Goal: Task Accomplishment & Management: Manage account settings

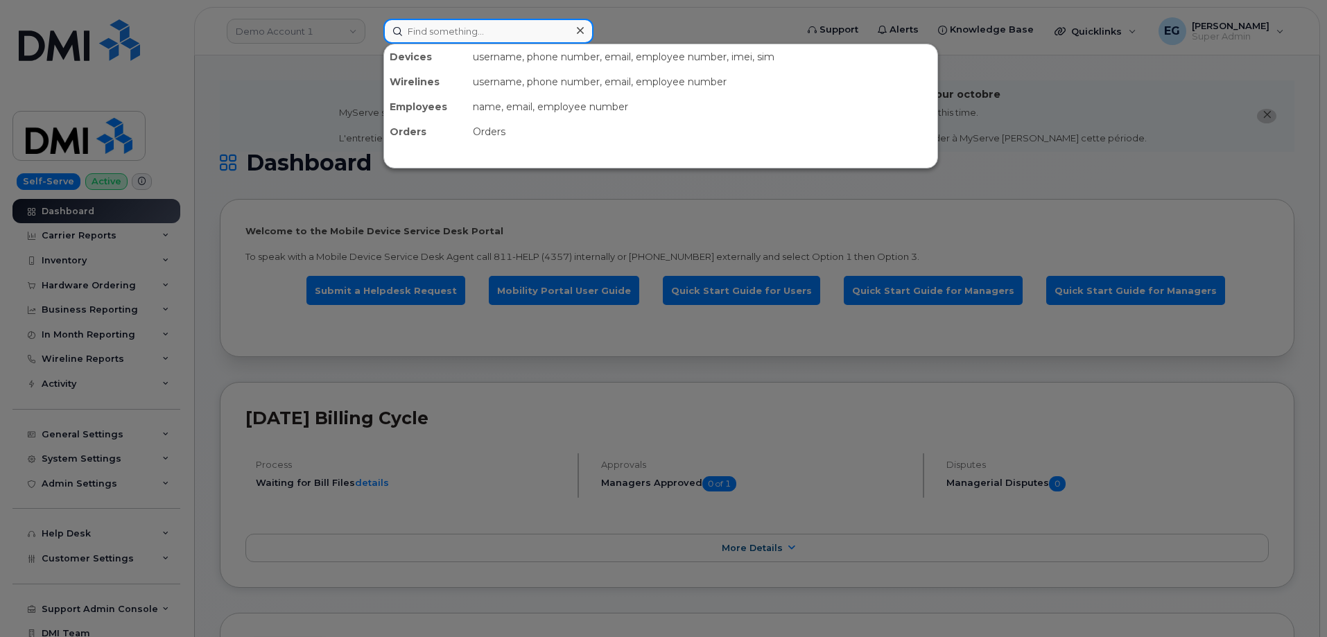
click at [505, 26] on input at bounding box center [488, 31] width 210 height 25
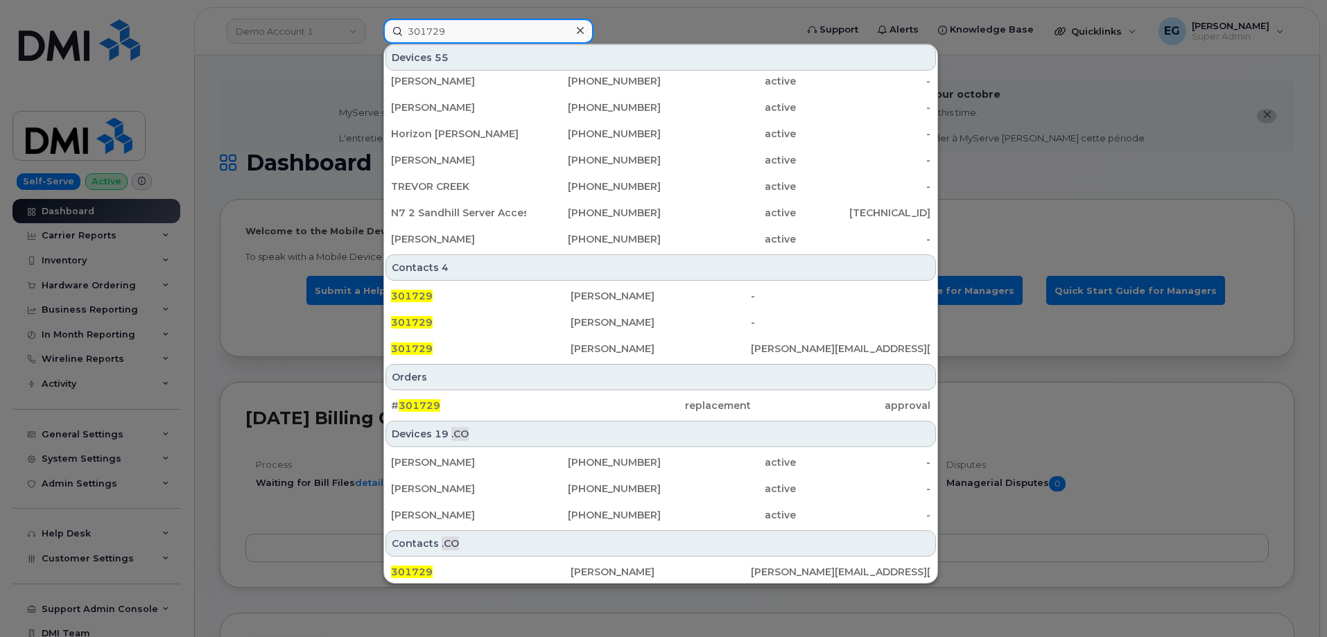
scroll to position [351, 0]
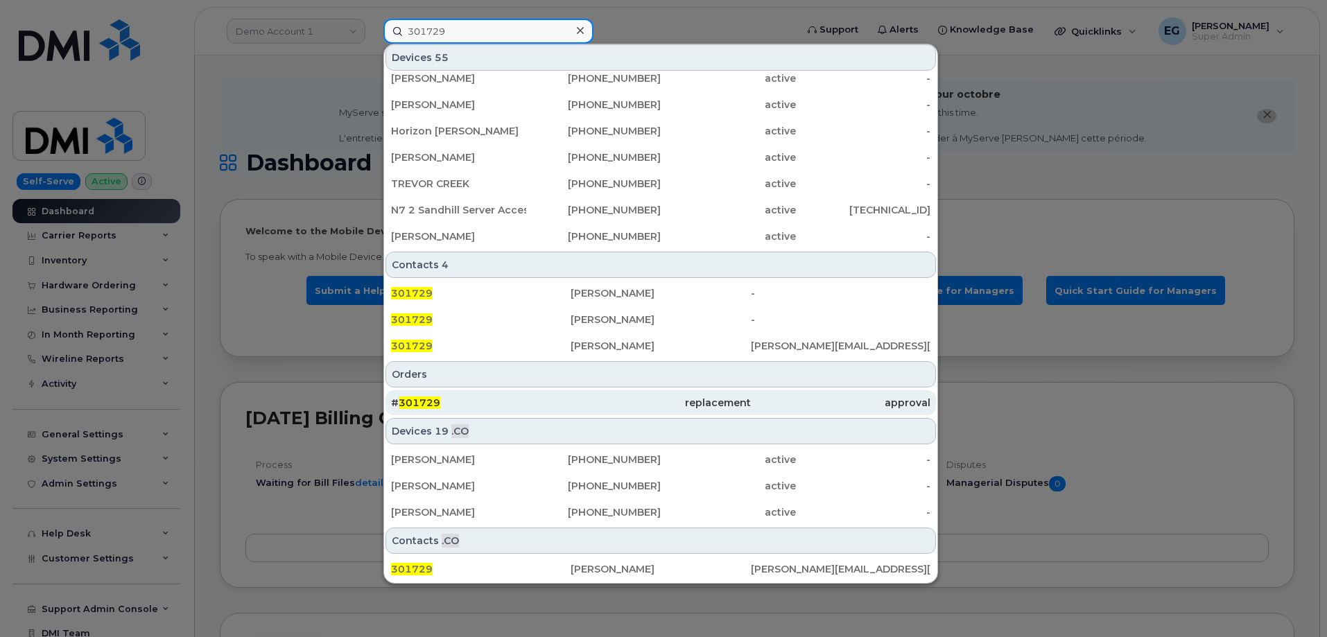
type input "301729"
click at [555, 404] on div "# 301729" at bounding box center [481, 403] width 180 height 14
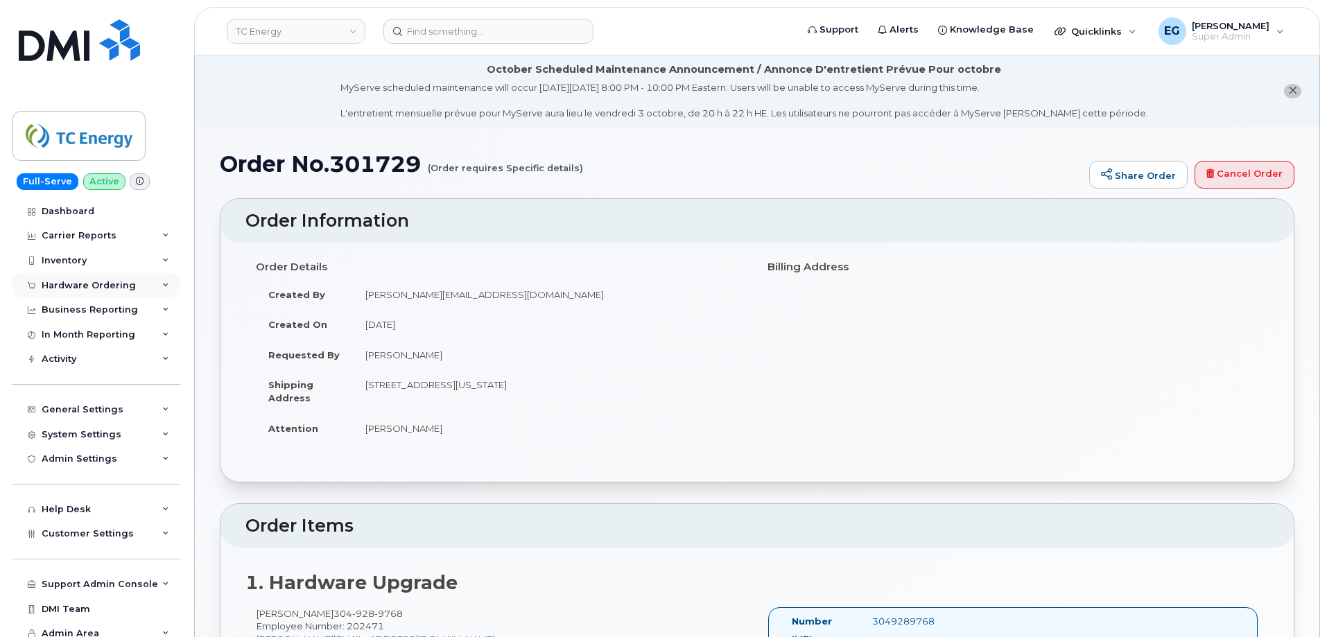
click at [96, 283] on div "Hardware Ordering" at bounding box center [89, 285] width 94 height 11
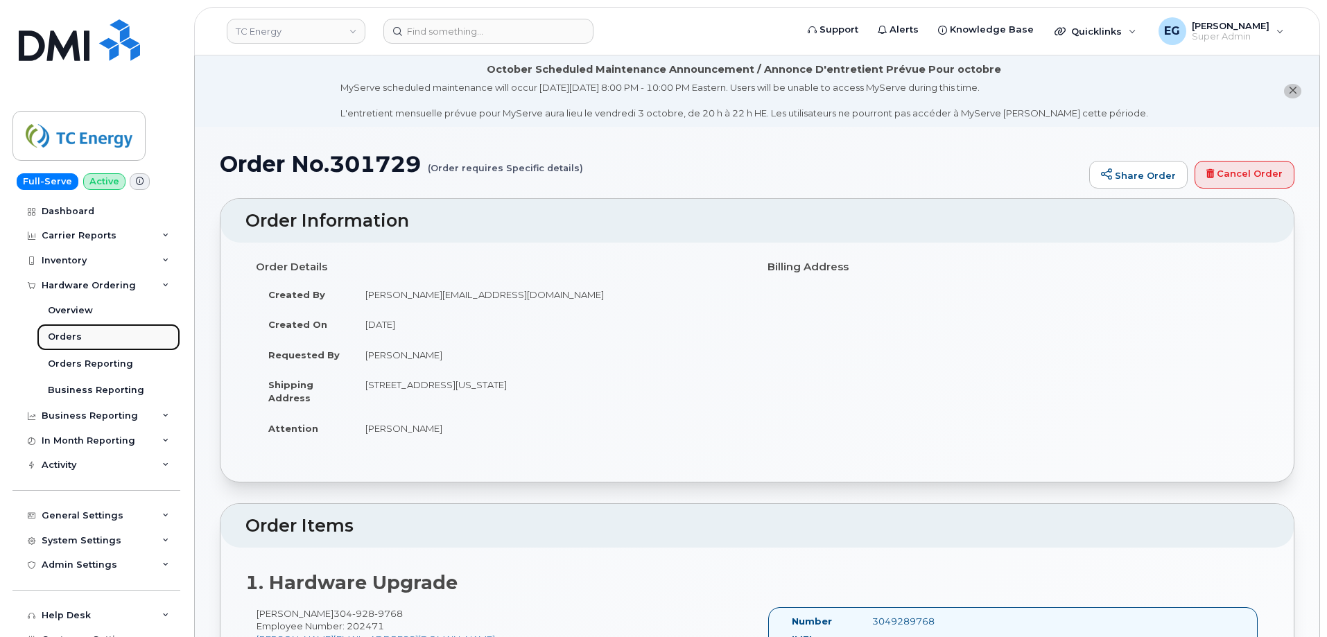
click at [72, 335] on div "Orders" at bounding box center [65, 337] width 34 height 12
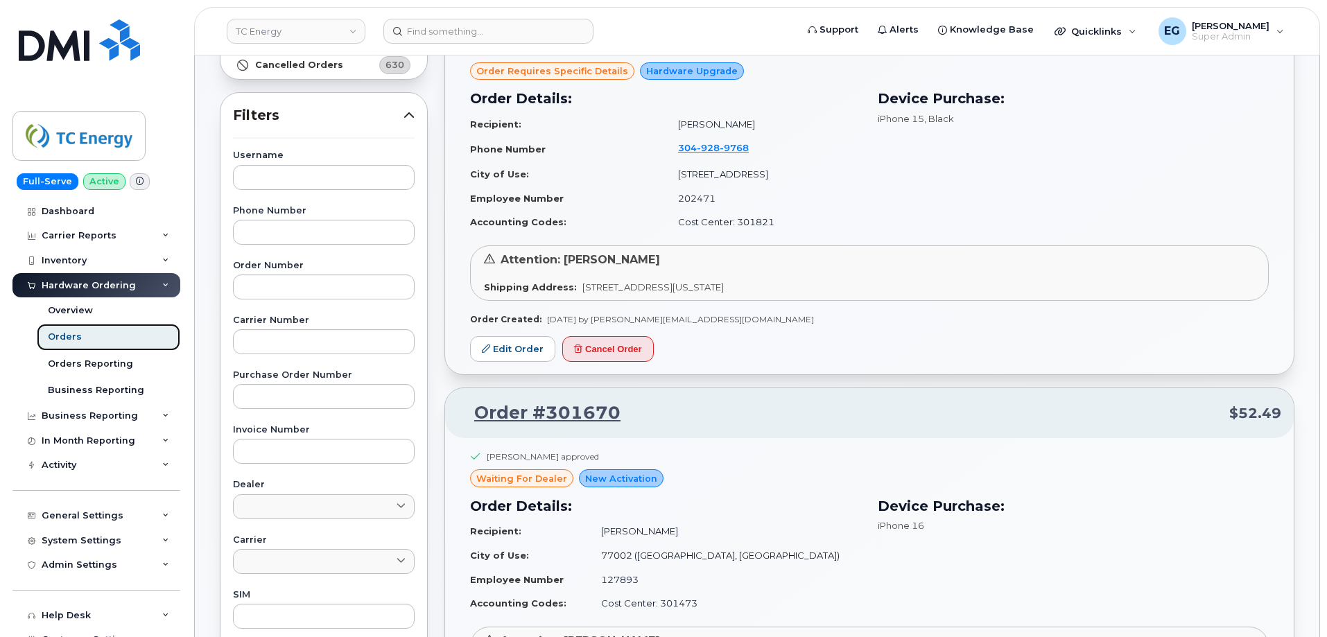
scroll to position [139, 0]
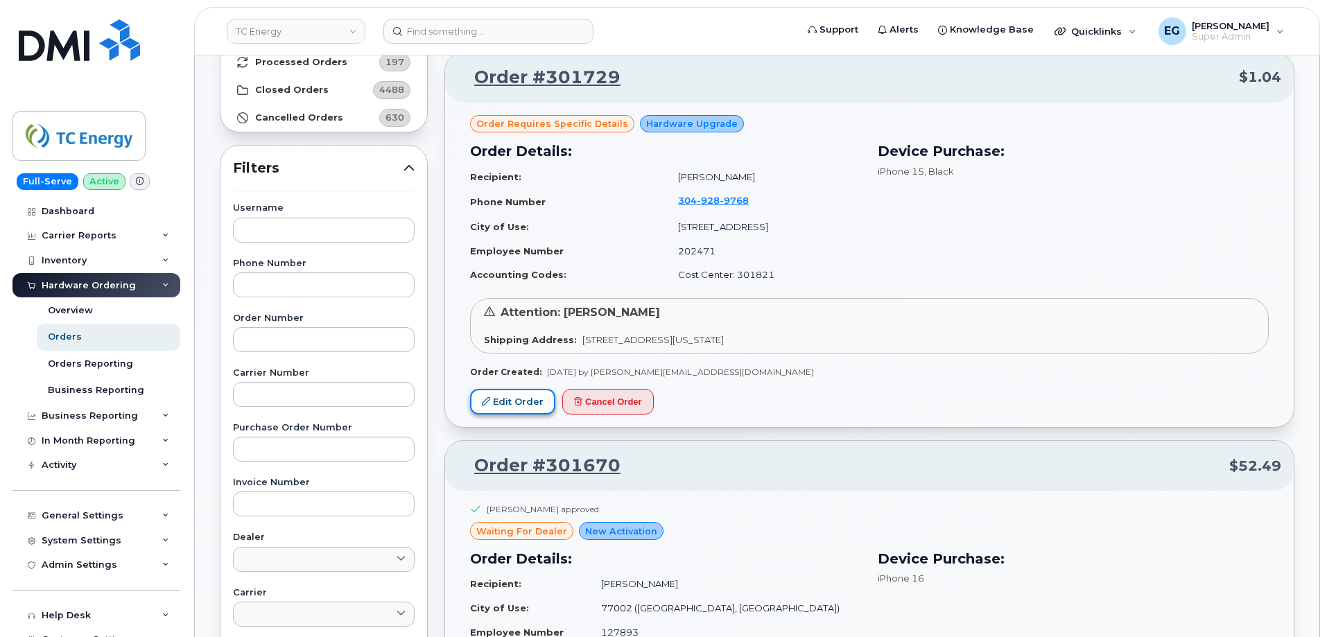
click at [526, 394] on link "Edit Order" at bounding box center [512, 402] width 85 height 26
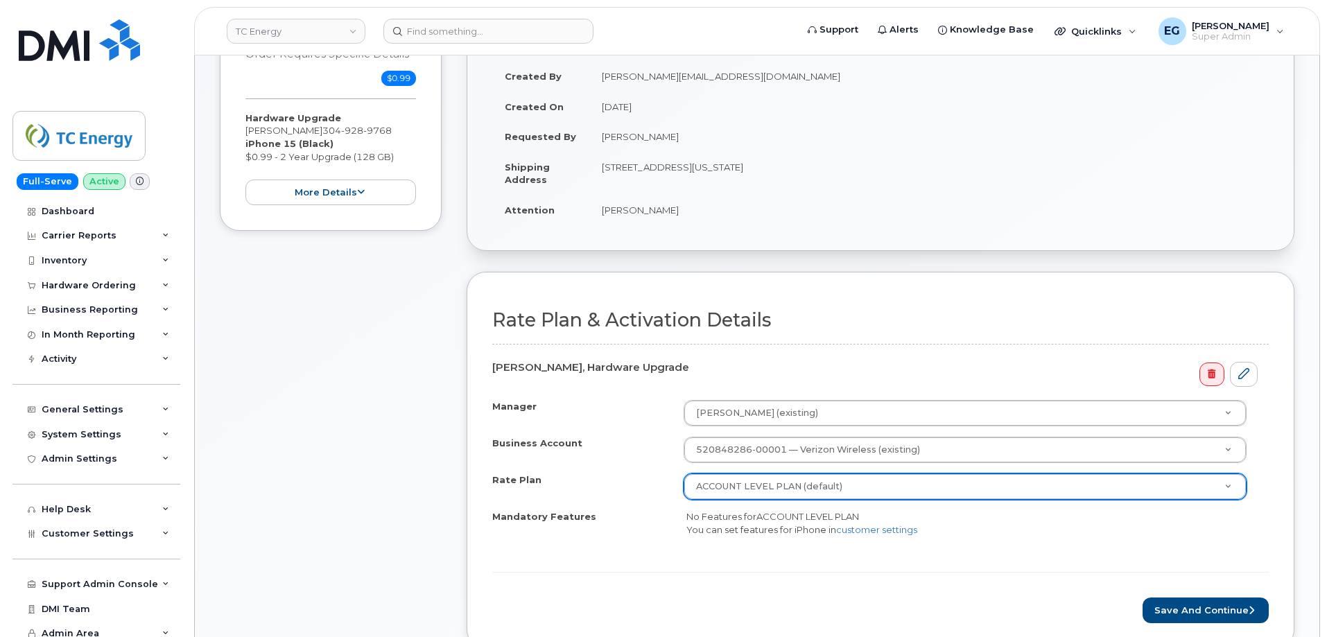
scroll to position [342, 0]
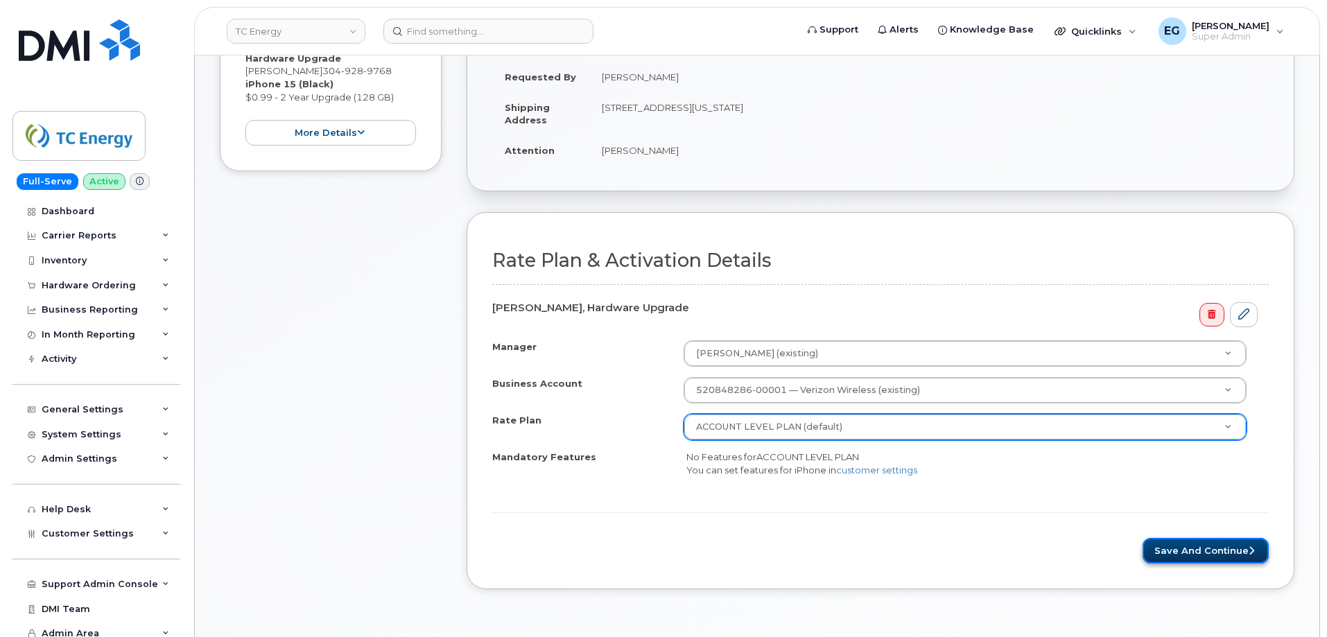
click at [1194, 556] on button "Save and Continue" at bounding box center [1205, 551] width 126 height 26
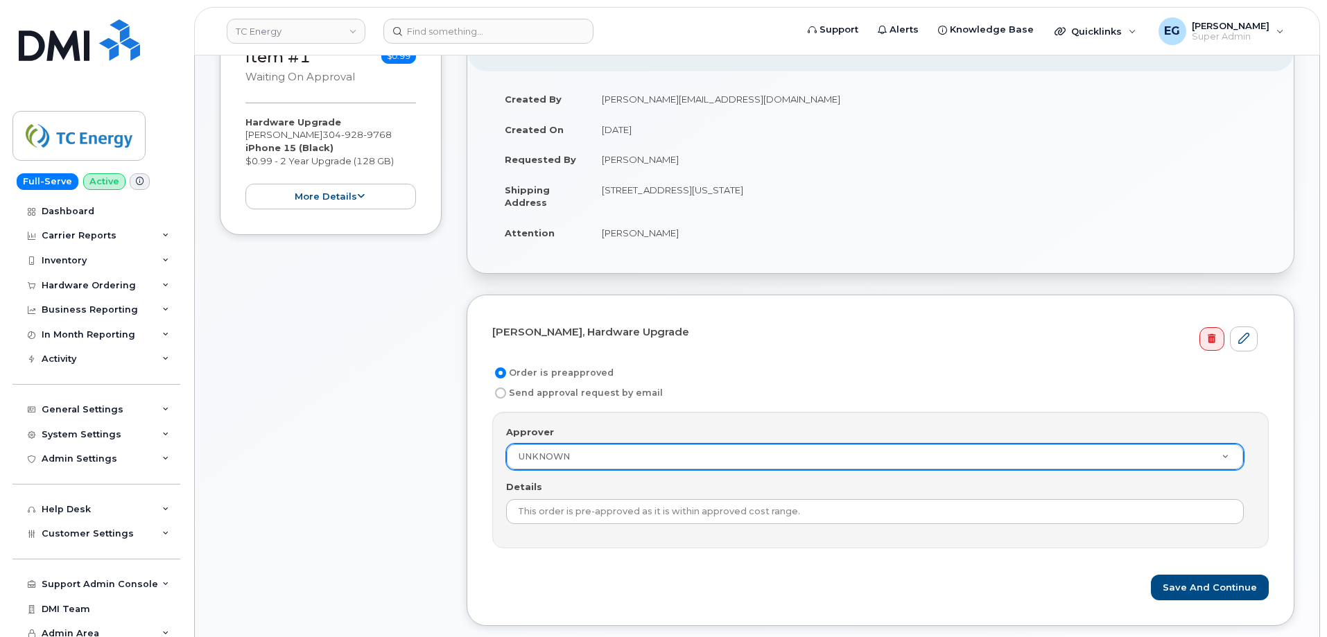
scroll to position [277, 0]
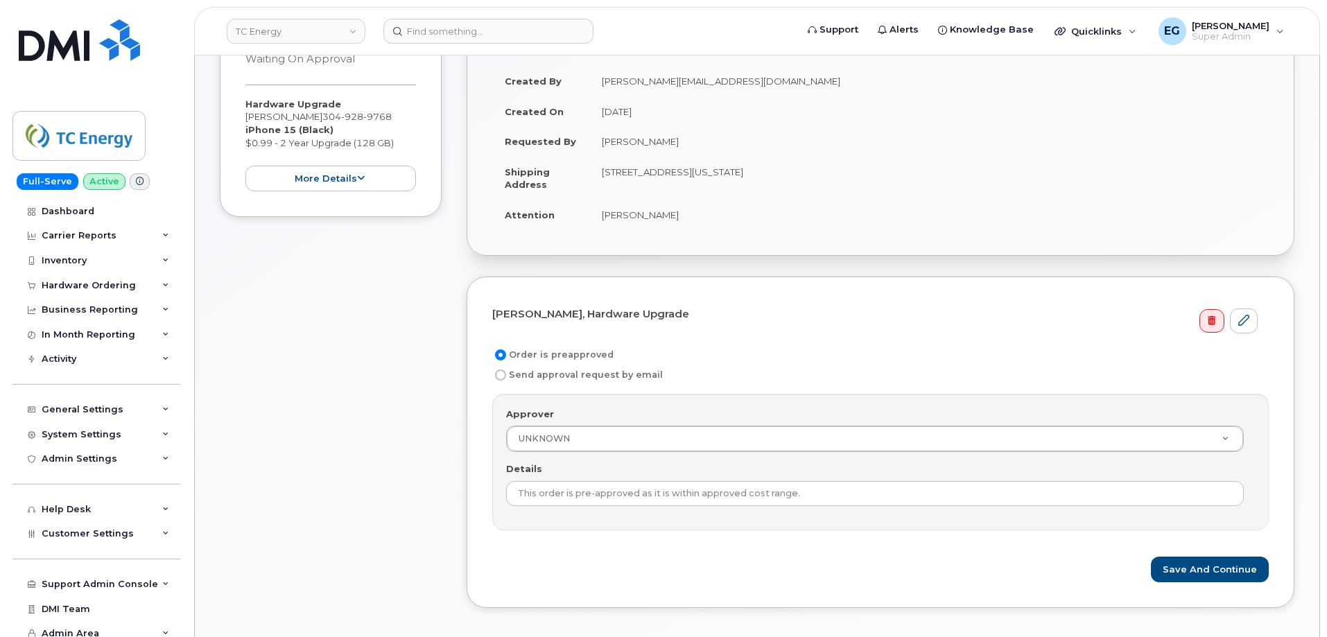
drag, startPoint x: 690, startPoint y: 439, endPoint x: 765, endPoint y: 439, distance: 74.9
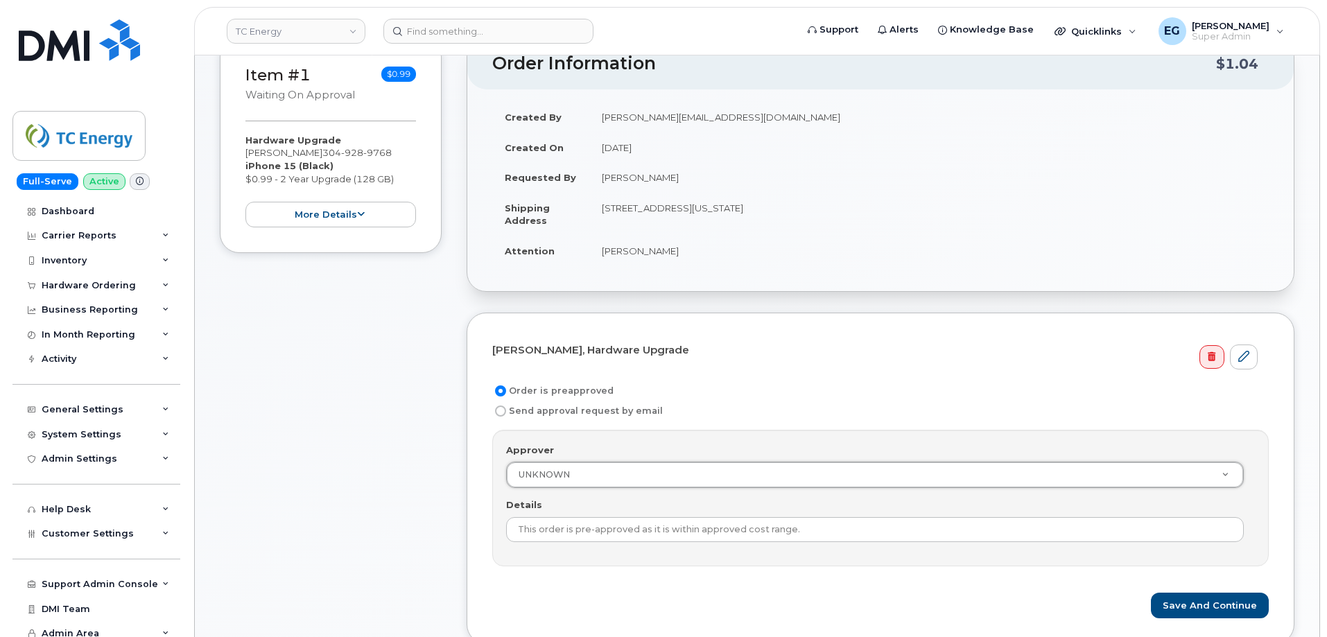
scroll to position [208, 0]
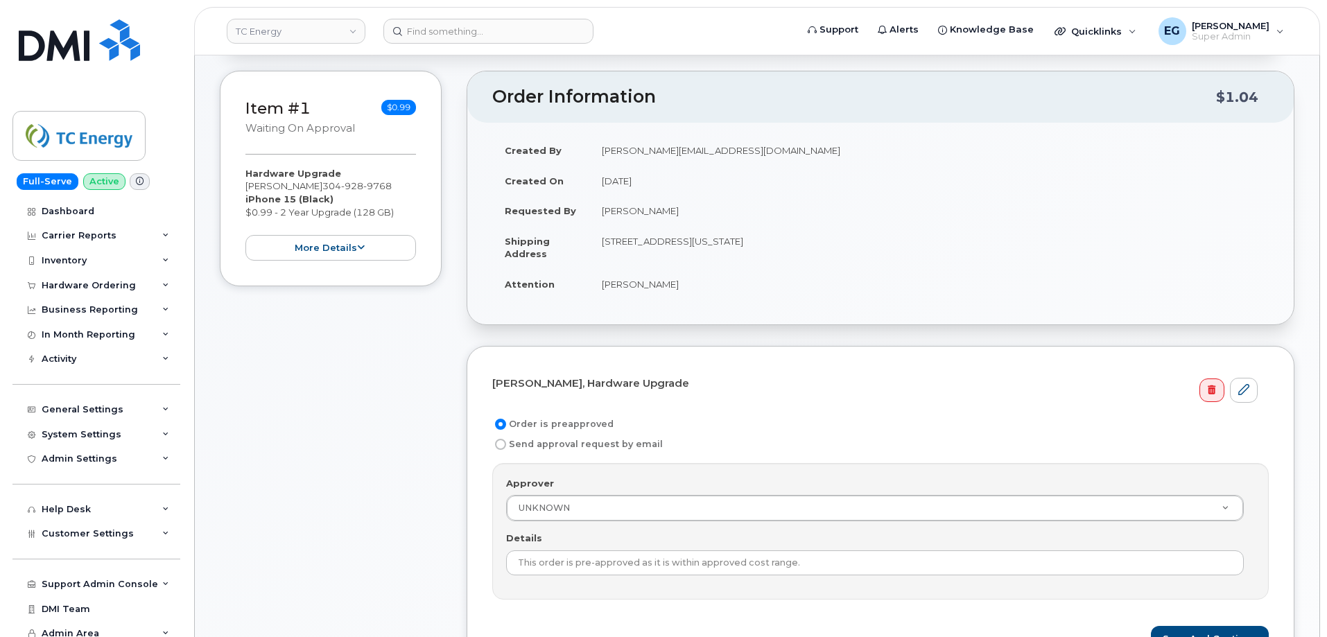
click at [502, 444] on input "Send approval request by email" at bounding box center [500, 444] width 11 height 11
radio input "true"
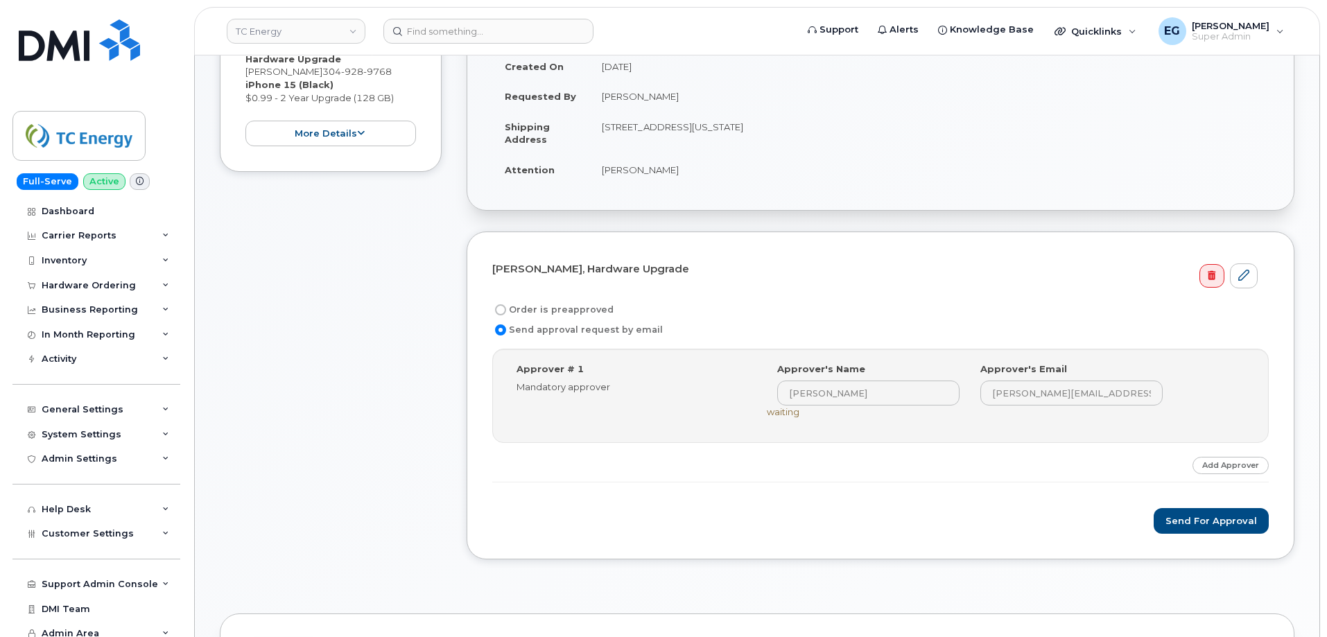
scroll to position [347, 0]
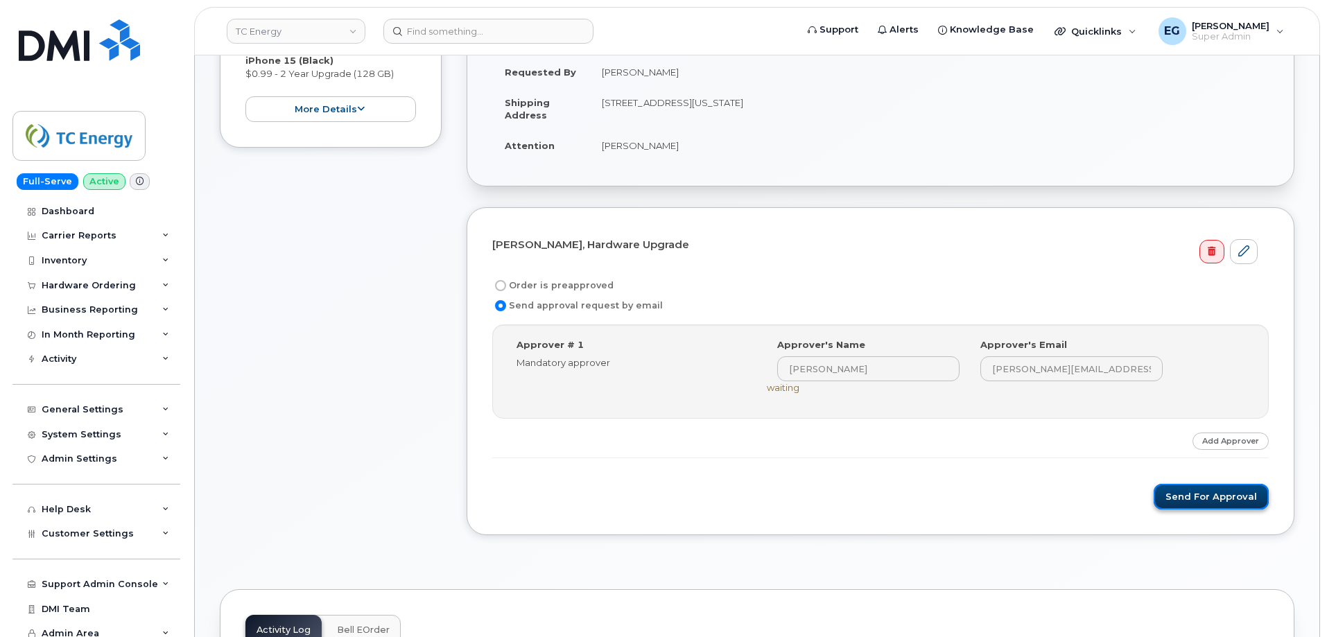
click at [1194, 501] on button "Send for Approval" at bounding box center [1210, 497] width 115 height 26
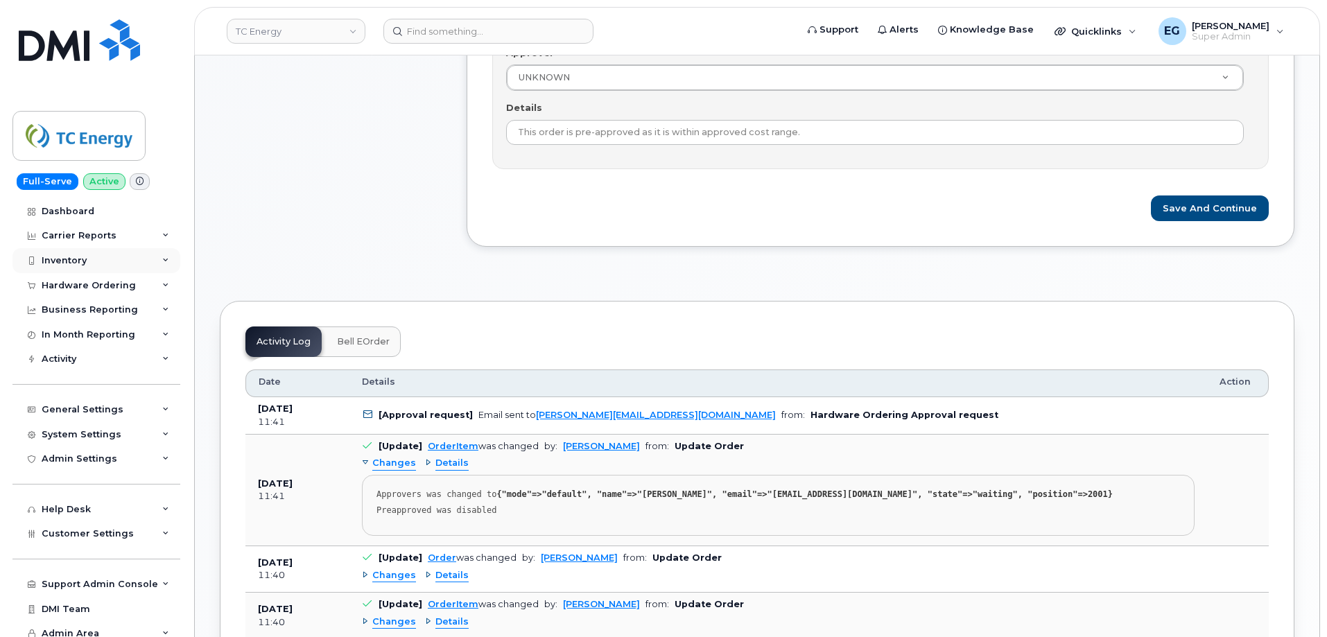
scroll to position [555, 0]
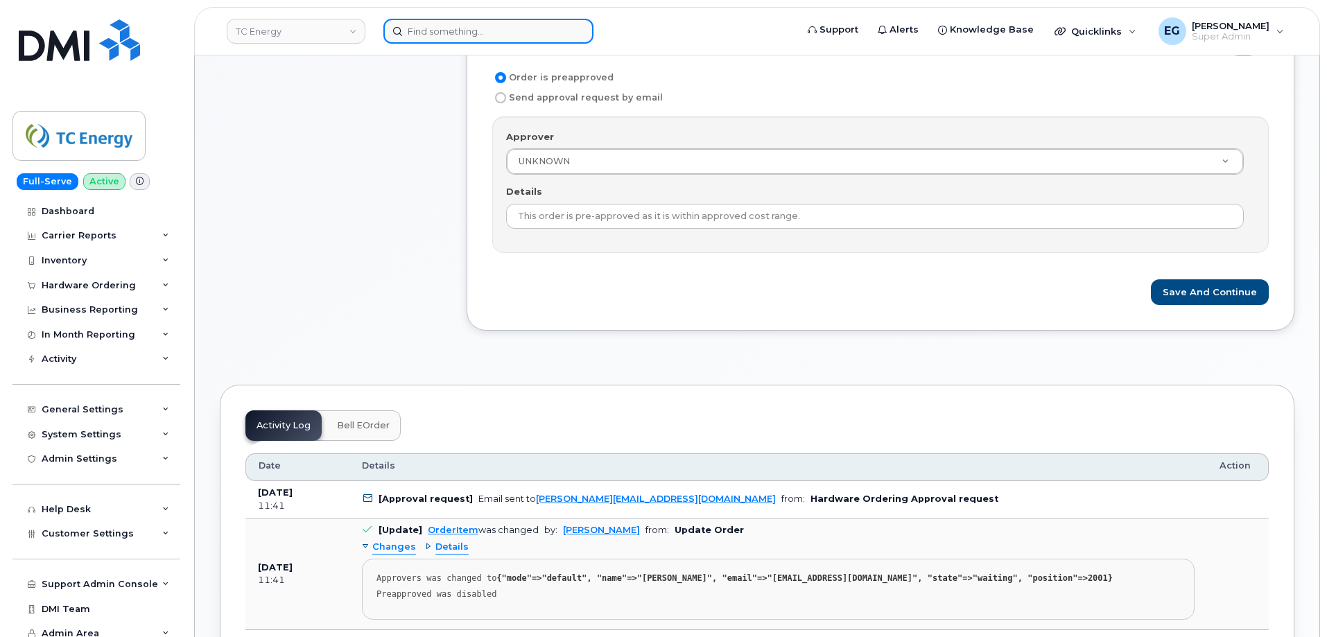
click at [518, 33] on input at bounding box center [488, 31] width 210 height 25
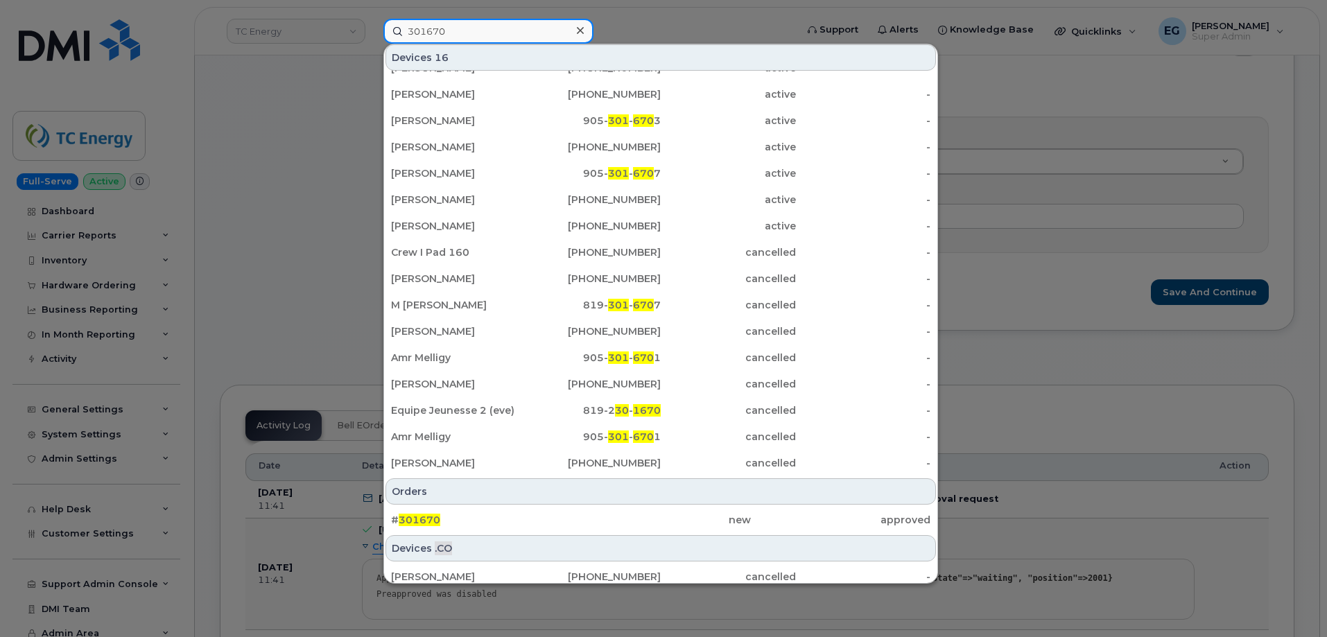
scroll to position [27, 0]
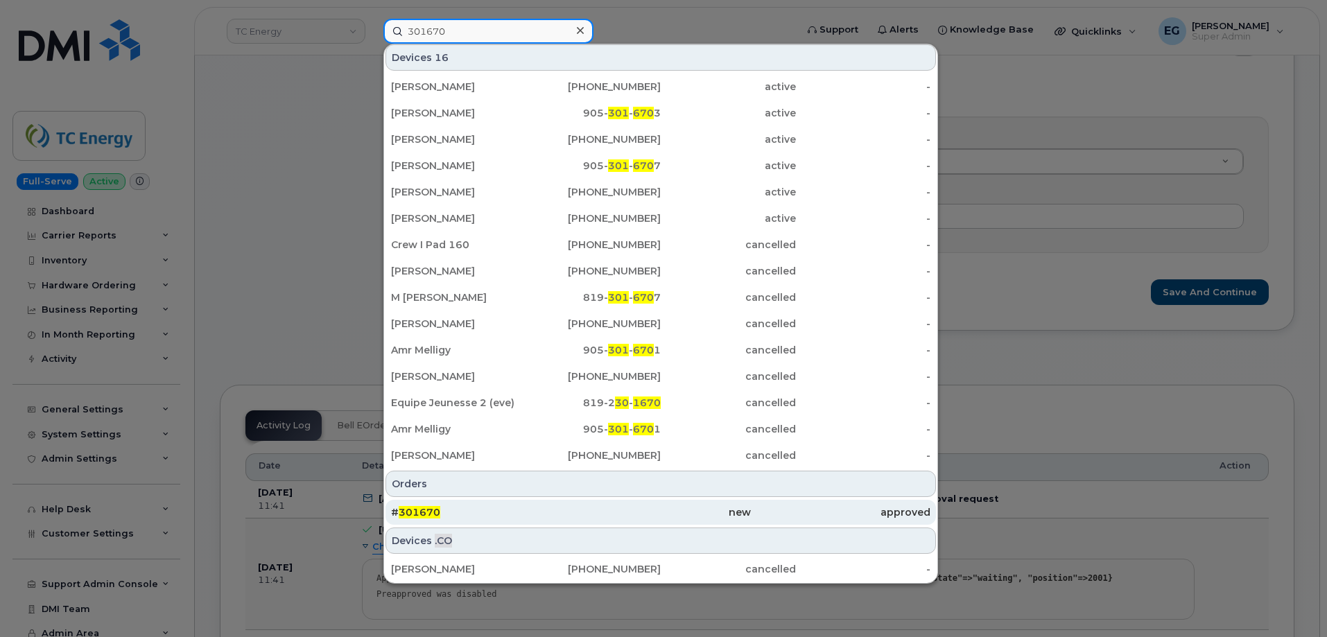
type input "301670"
click at [419, 513] on span "301670" at bounding box center [420, 512] width 42 height 12
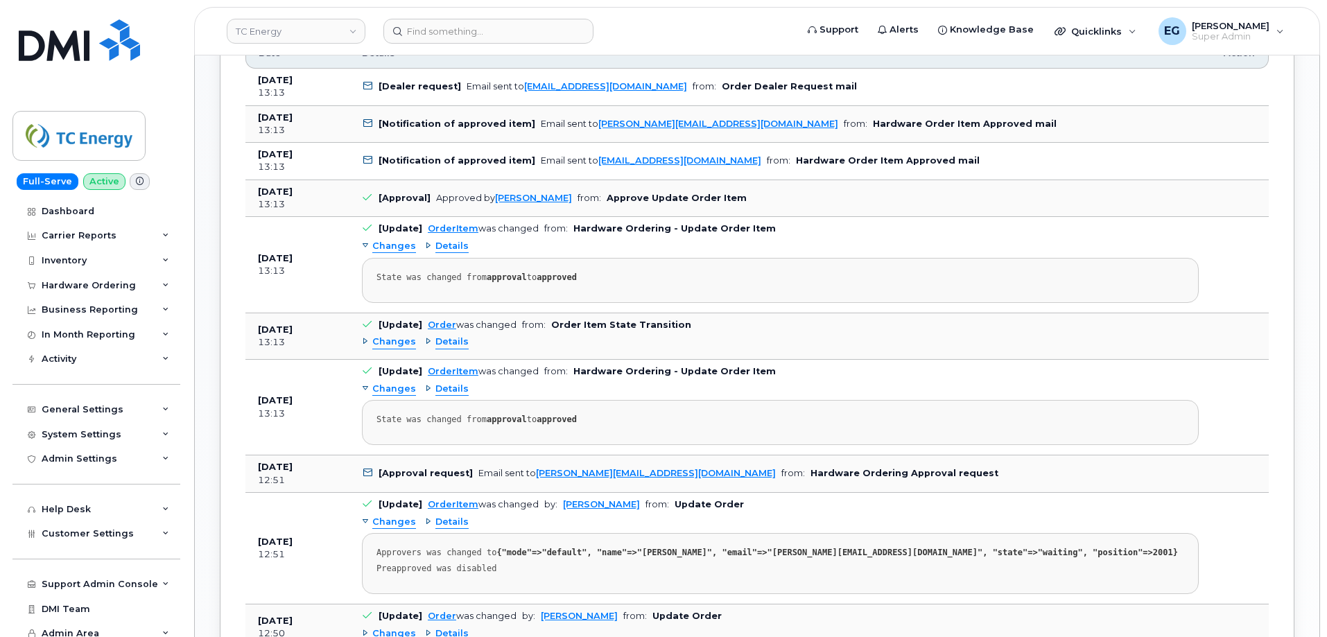
scroll to position [1040, 0]
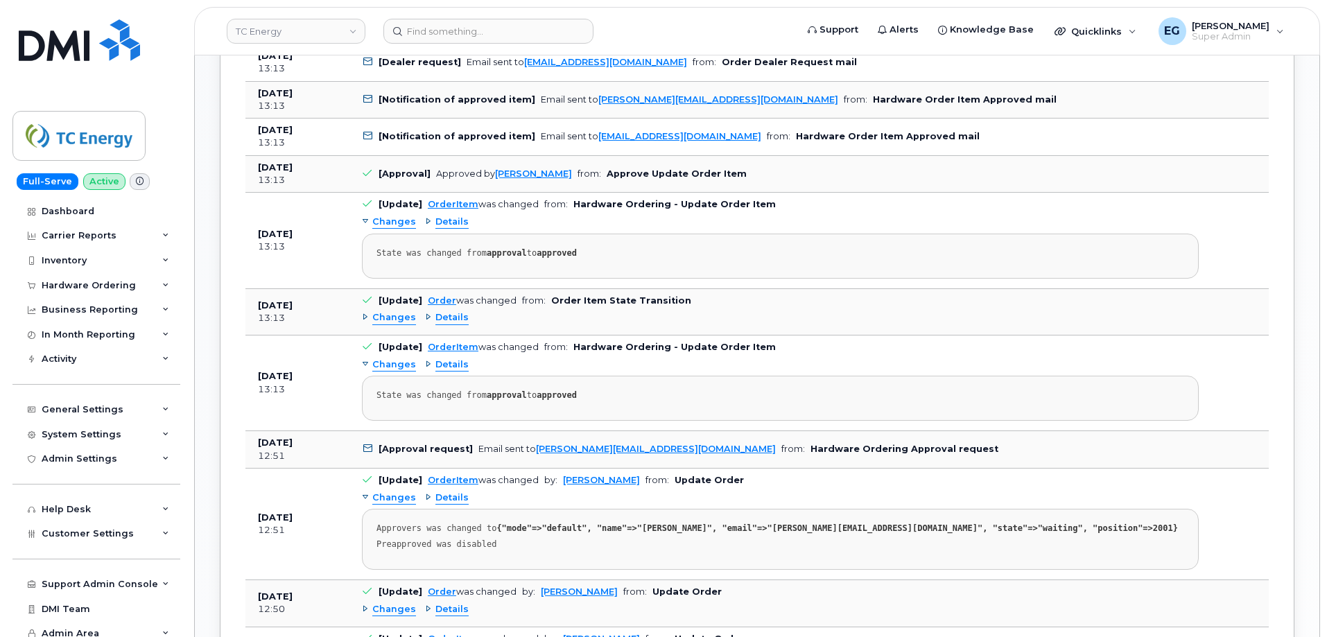
click at [451, 491] on span "Details" at bounding box center [451, 497] width 33 height 13
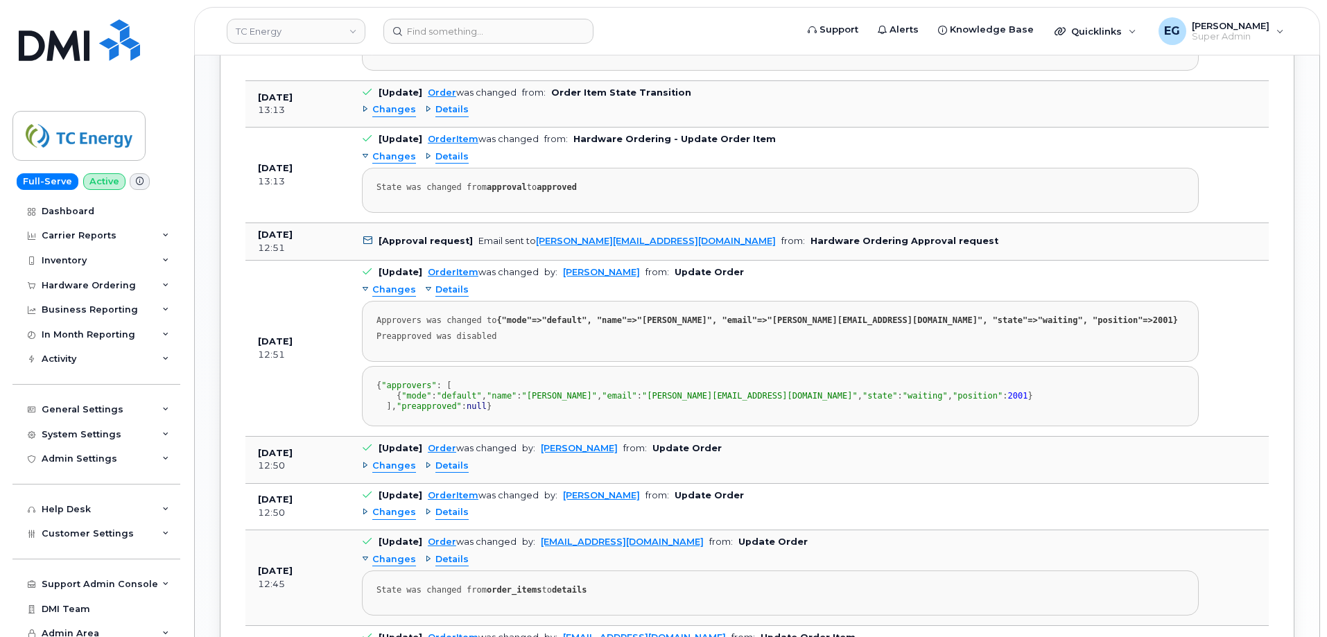
scroll to position [1317, 0]
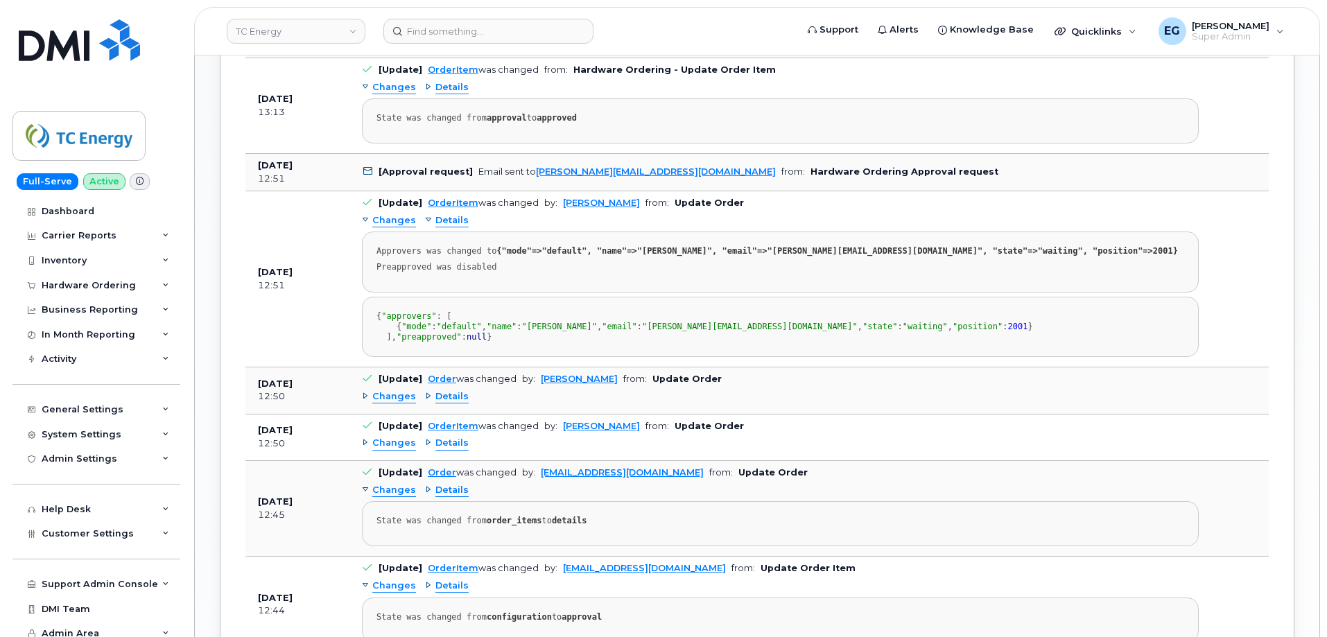
click at [453, 403] on span "Details" at bounding box center [451, 396] width 33 height 13
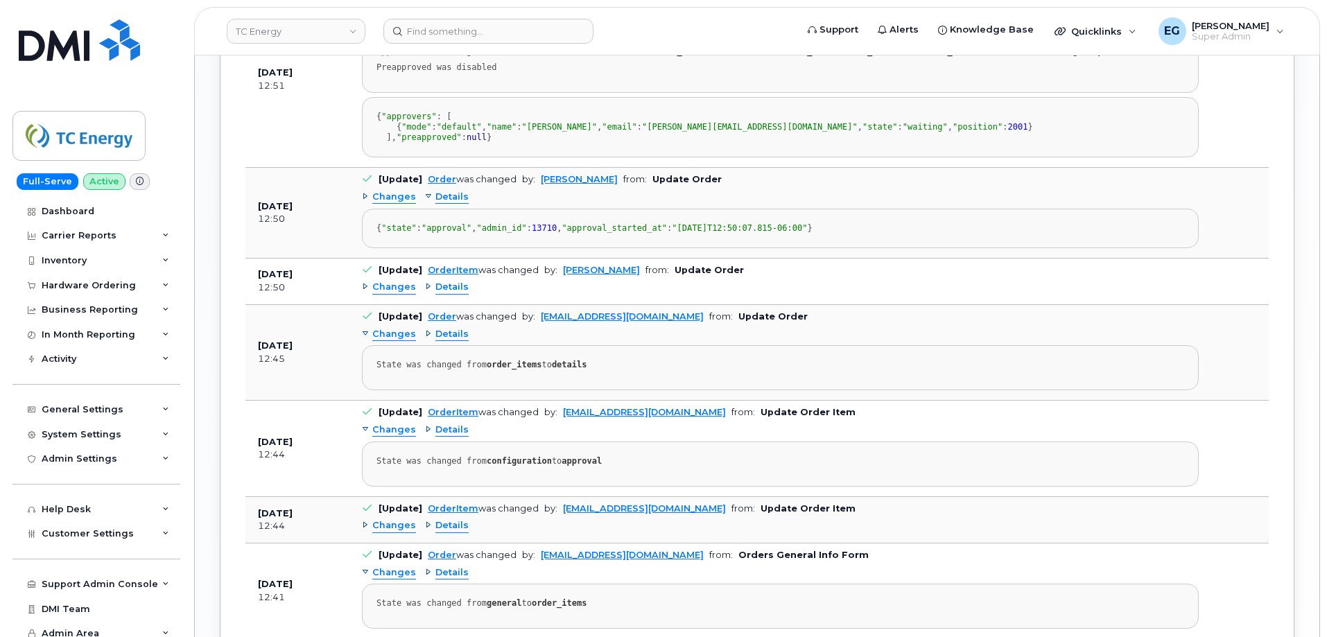
scroll to position [1525, 0]
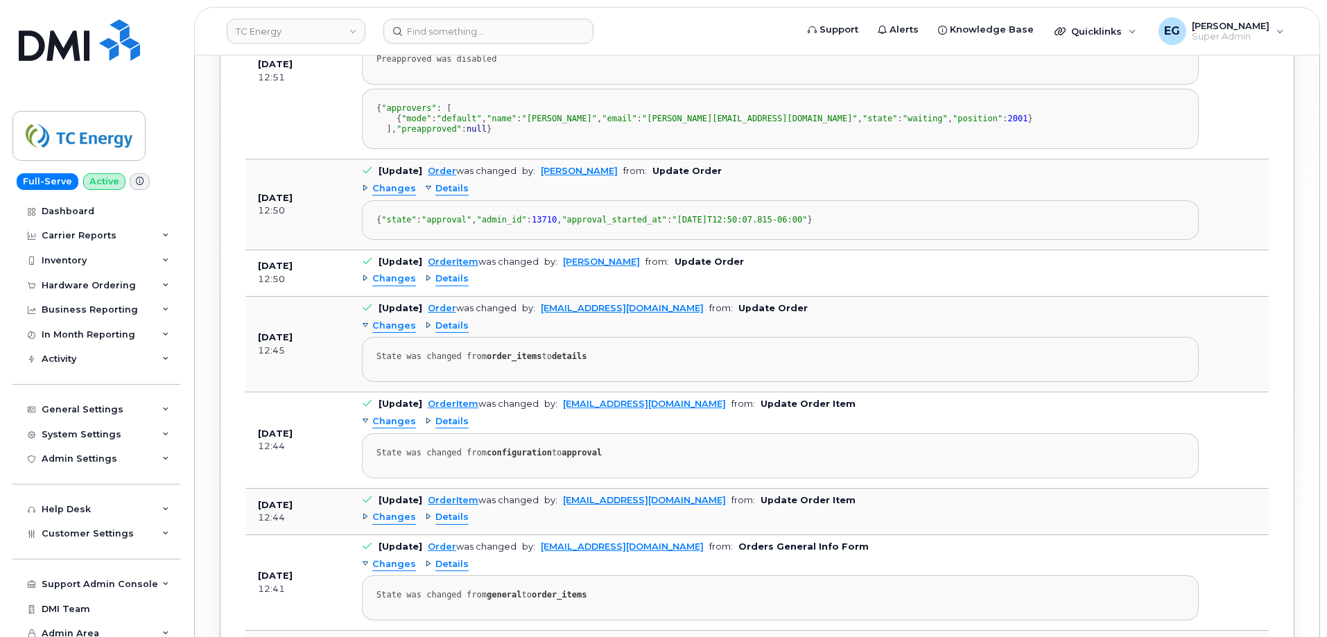
click at [451, 286] on span "Details" at bounding box center [451, 278] width 33 height 13
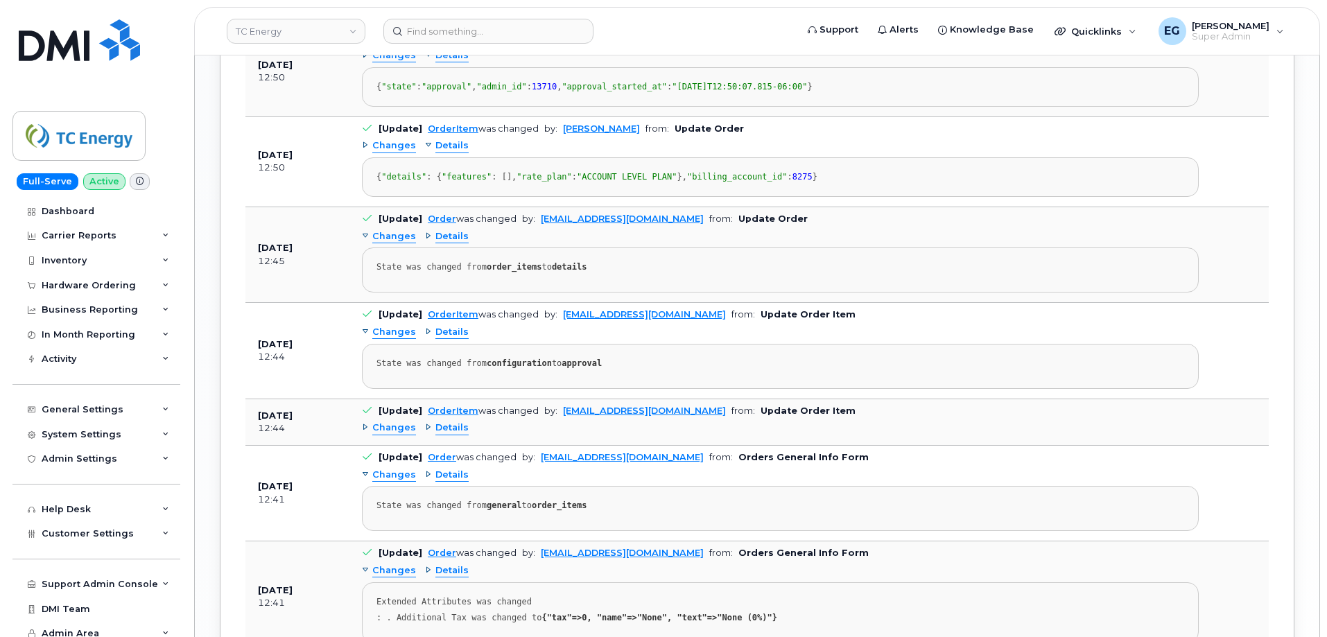
scroll to position [1664, 0]
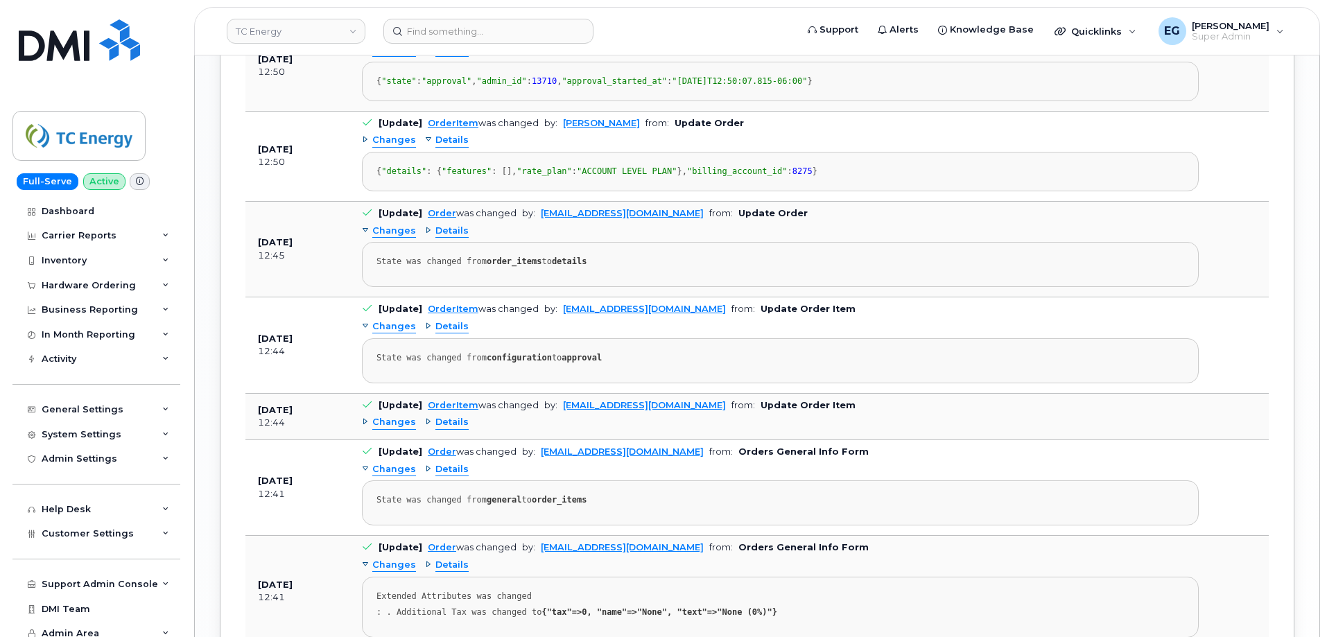
click at [442, 238] on span "Details" at bounding box center [451, 231] width 33 height 13
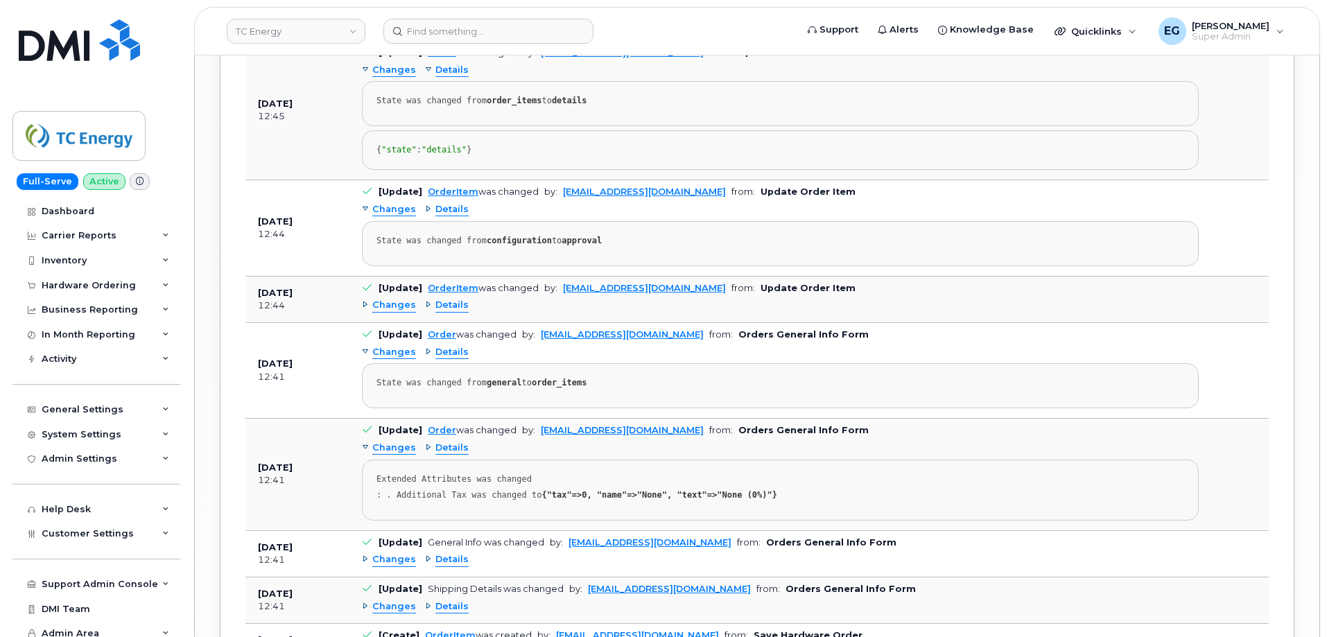
scroll to position [1872, 0]
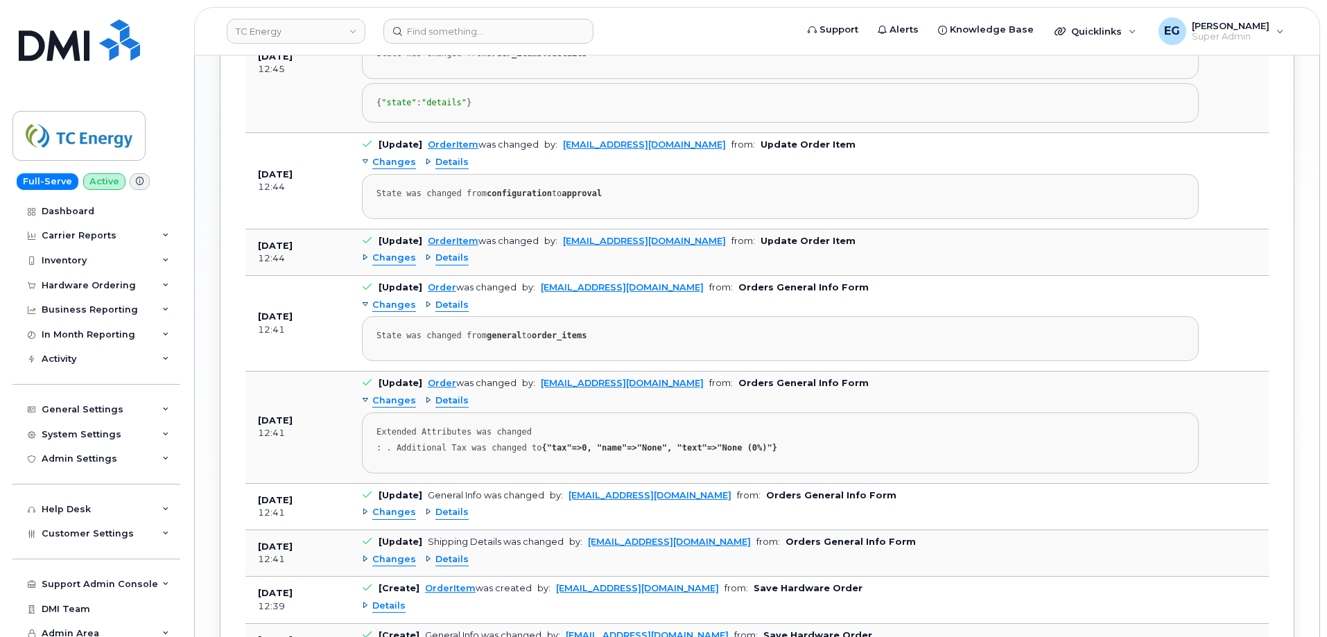
click at [450, 169] on span "Details" at bounding box center [451, 162] width 33 height 13
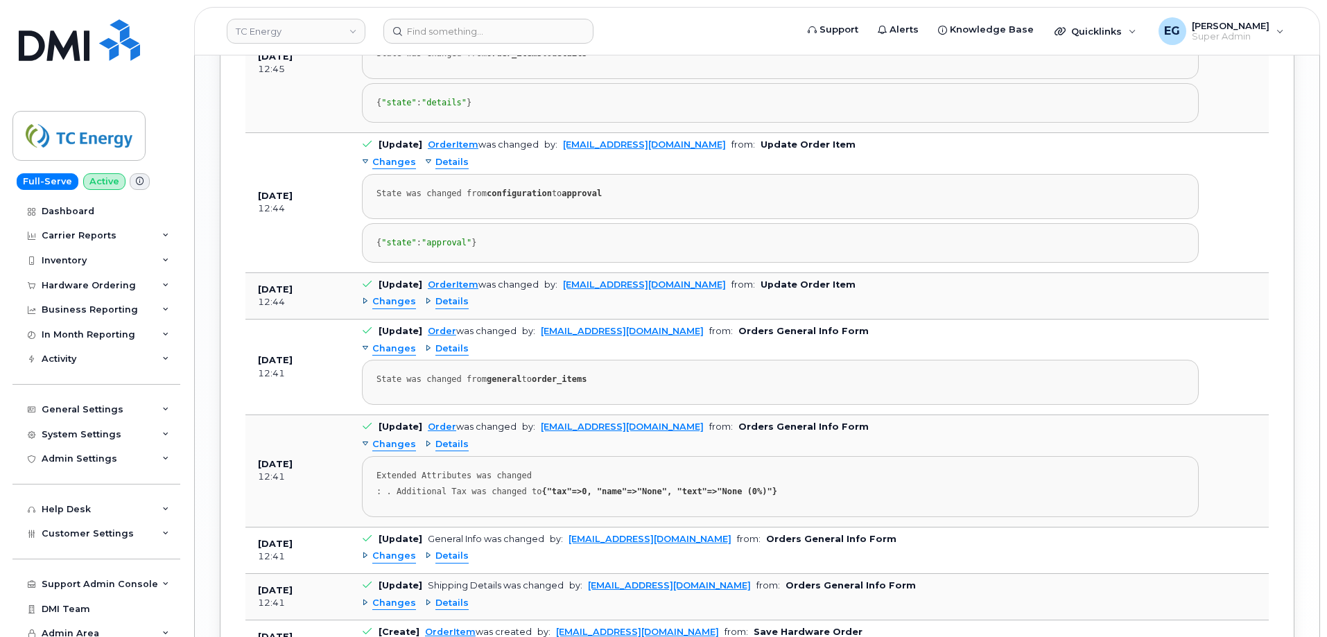
scroll to position [1941, 0]
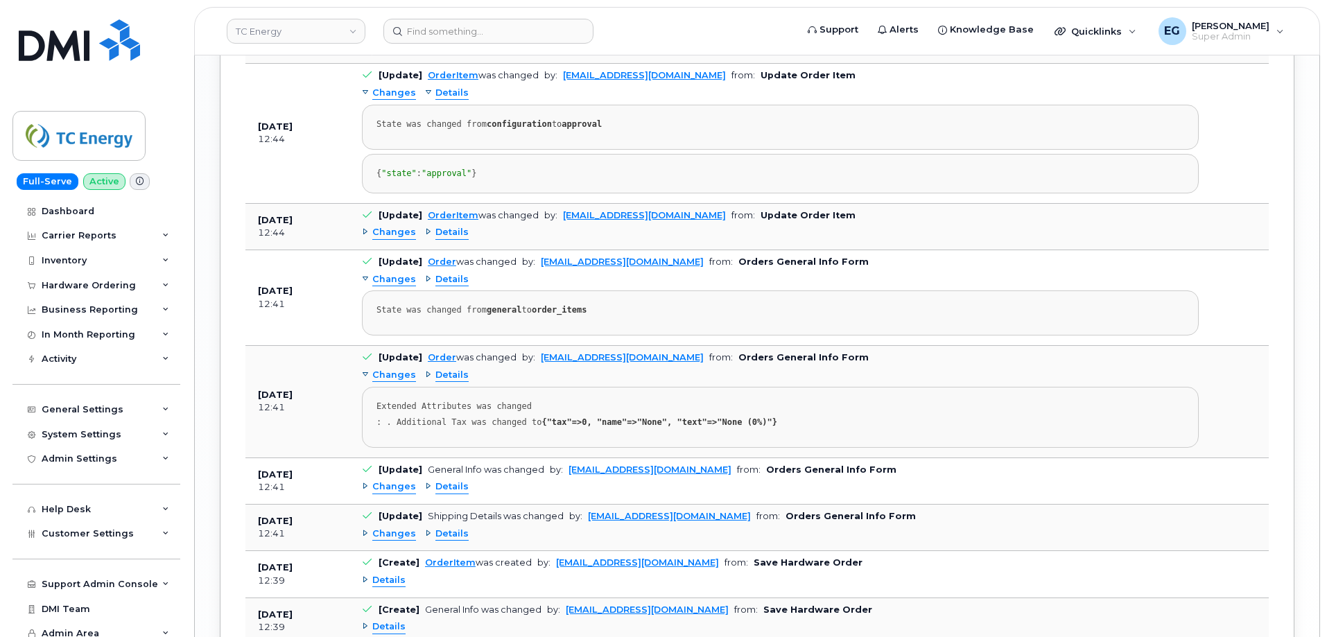
click at [458, 239] on span "Details" at bounding box center [451, 232] width 33 height 13
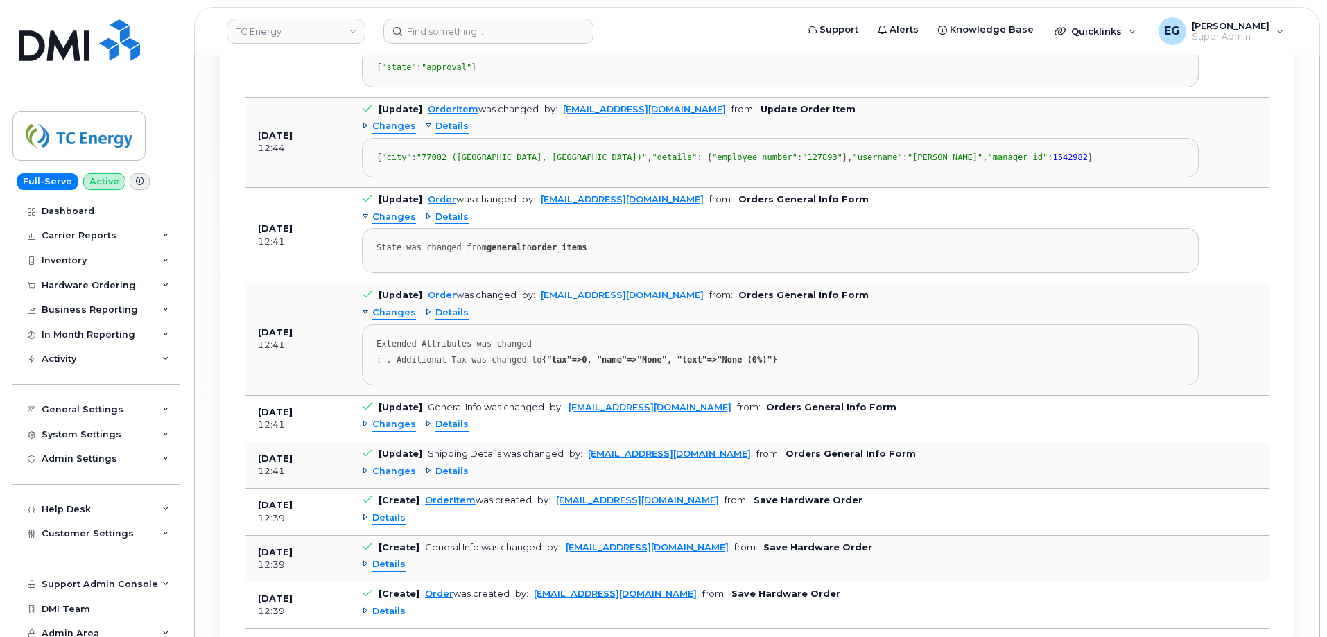
scroll to position [2079, 0]
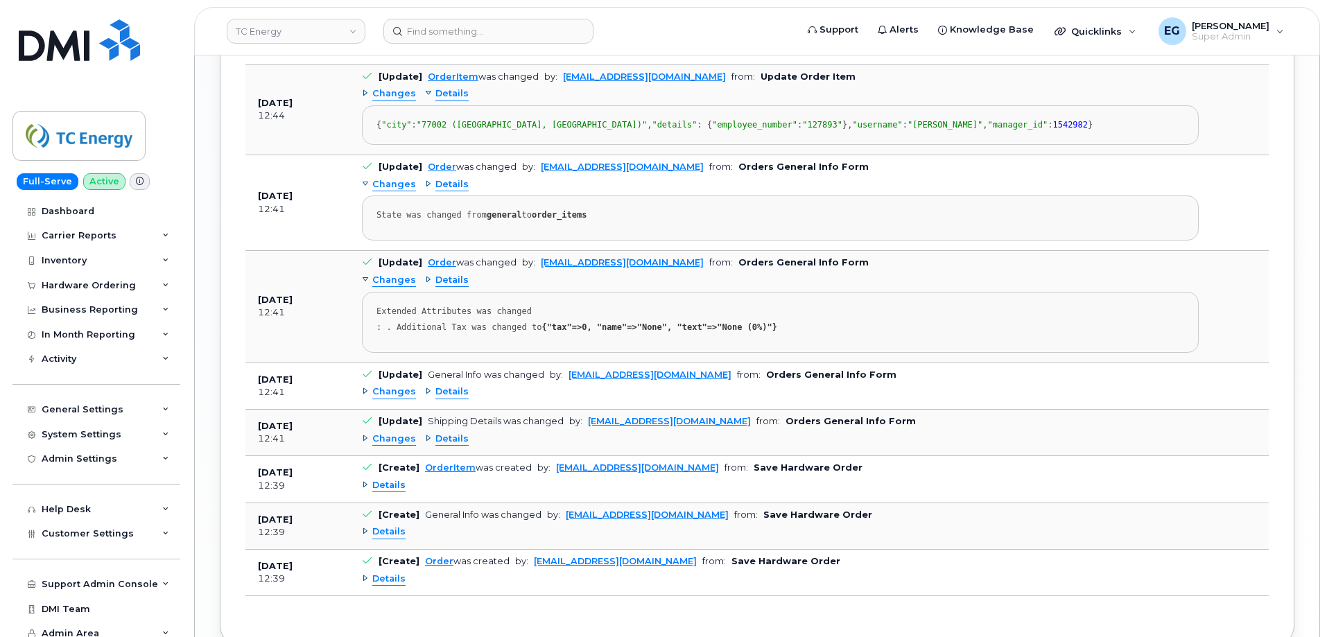
click at [444, 191] on span "Details" at bounding box center [451, 184] width 33 height 13
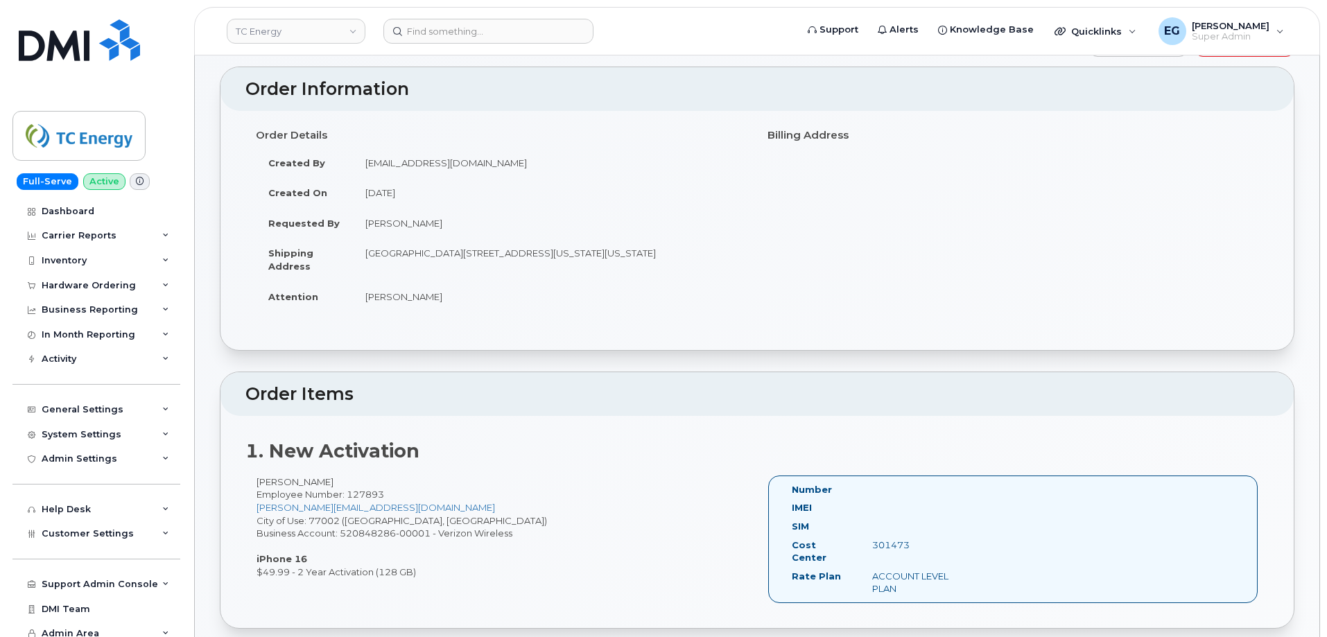
scroll to position [0, 0]
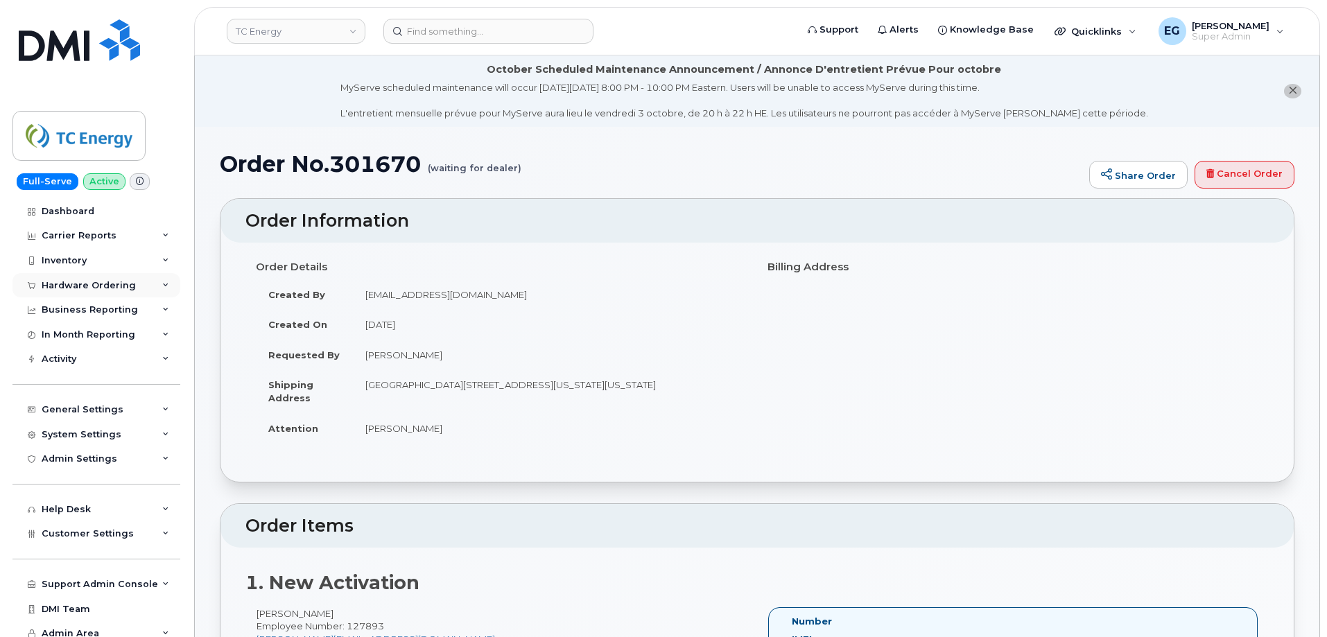
click at [78, 288] on div "Hardware Ordering" at bounding box center [89, 285] width 94 height 11
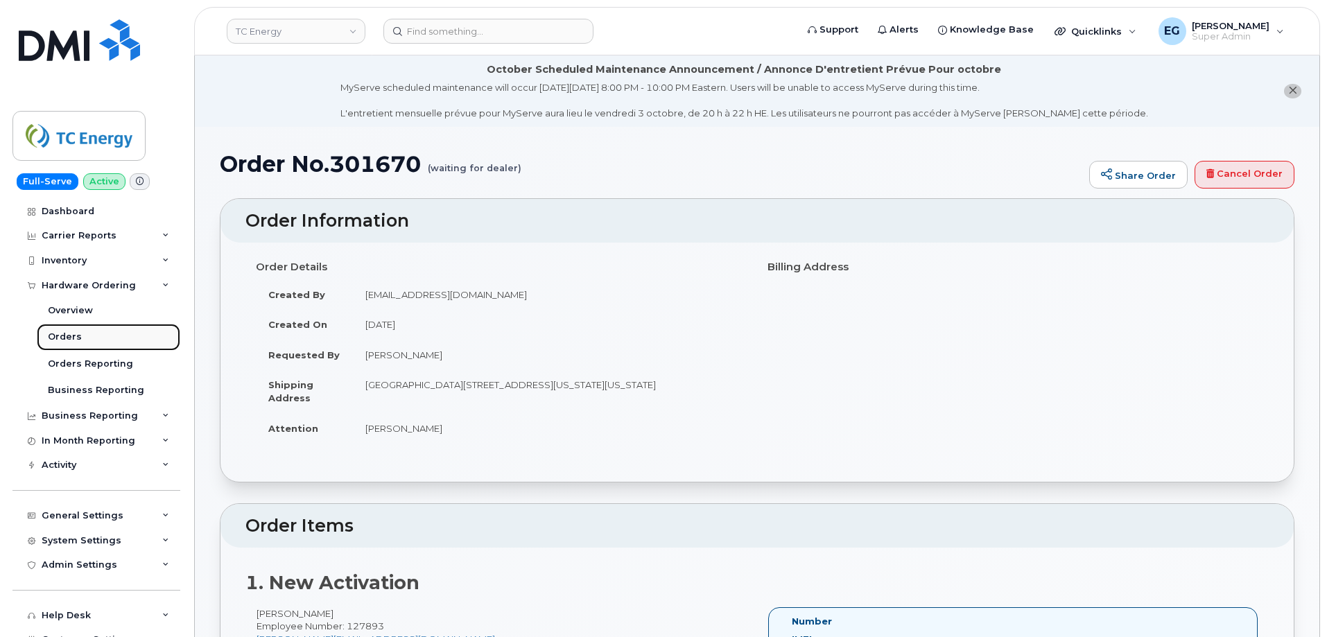
click at [58, 342] on div "Orders" at bounding box center [65, 337] width 34 height 12
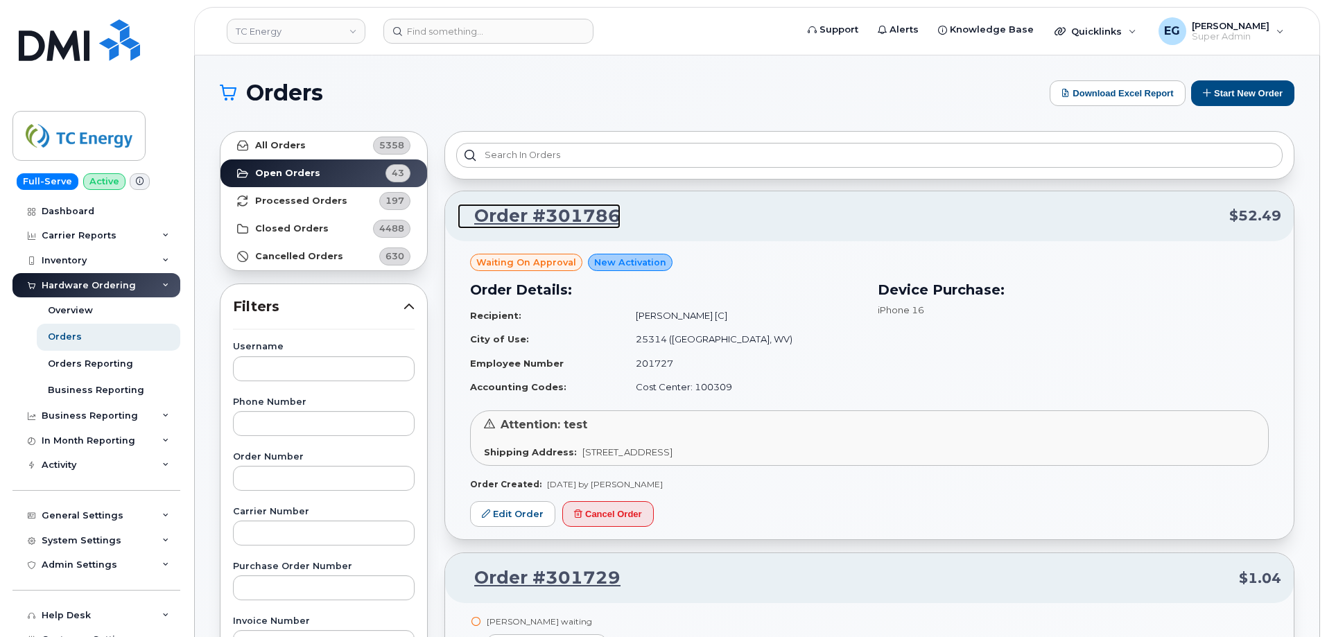
click at [593, 220] on link "Order #301786" at bounding box center [538, 216] width 163 height 25
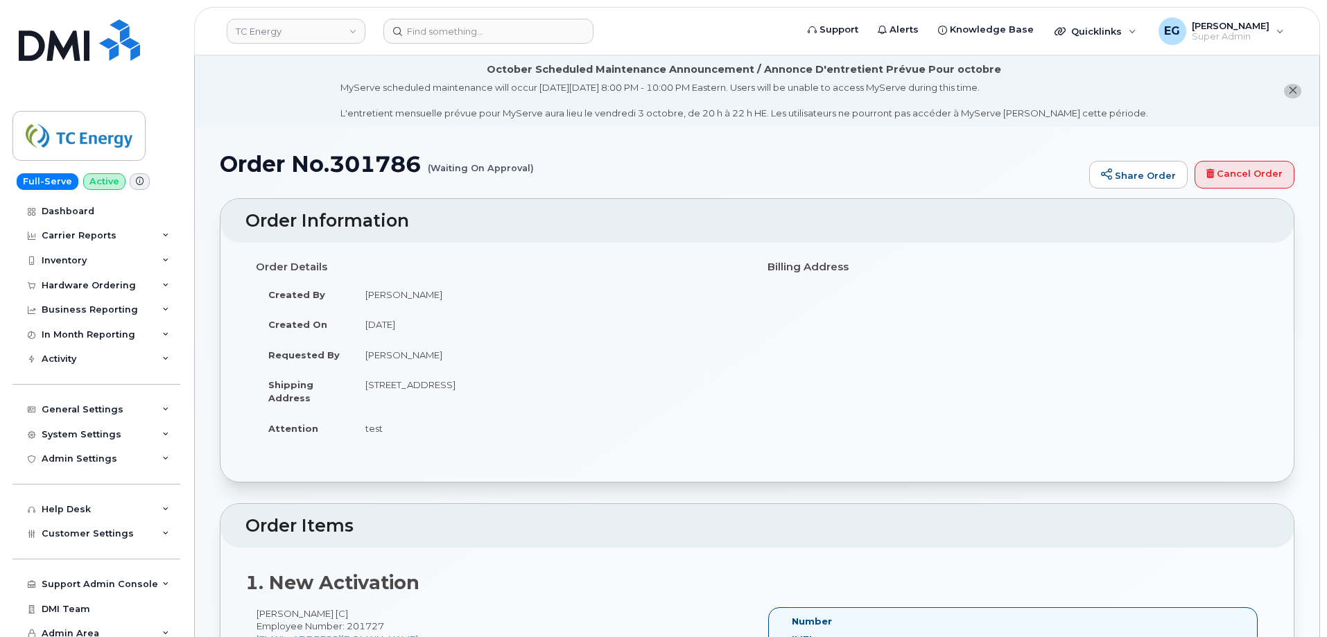
click at [390, 155] on h1 "Order No.301786 (Waiting On Approval)" at bounding box center [651, 164] width 862 height 24
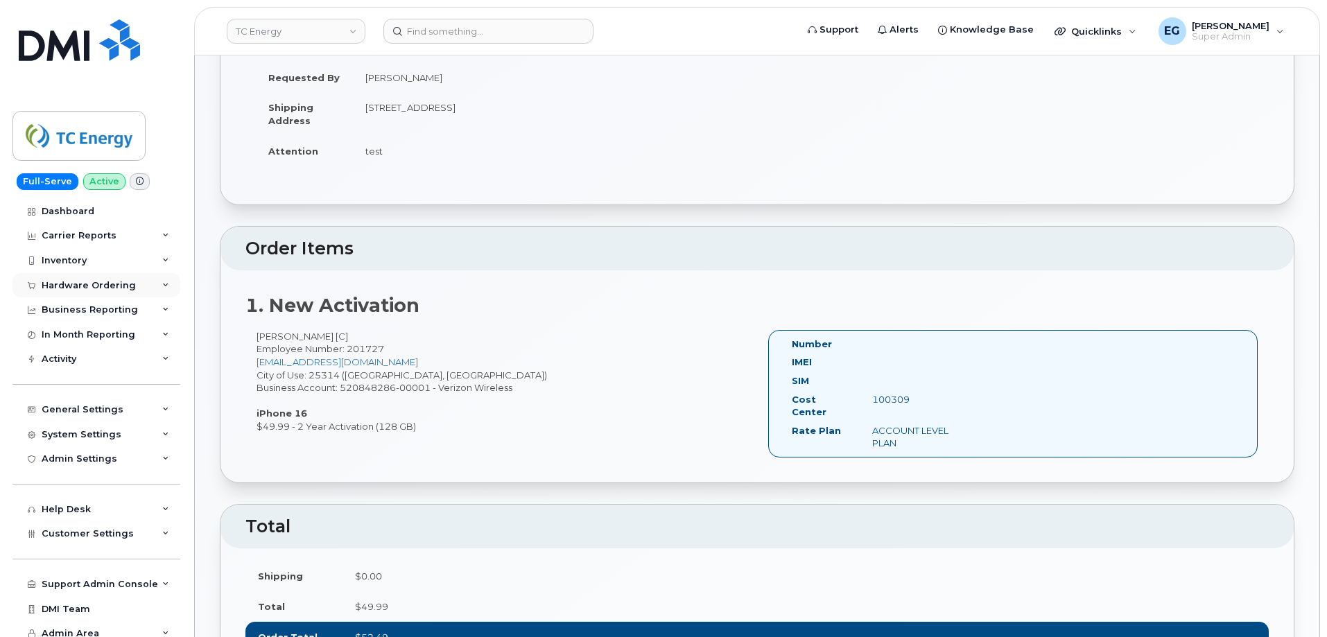
click at [114, 283] on div "Hardware Ordering" at bounding box center [89, 285] width 94 height 11
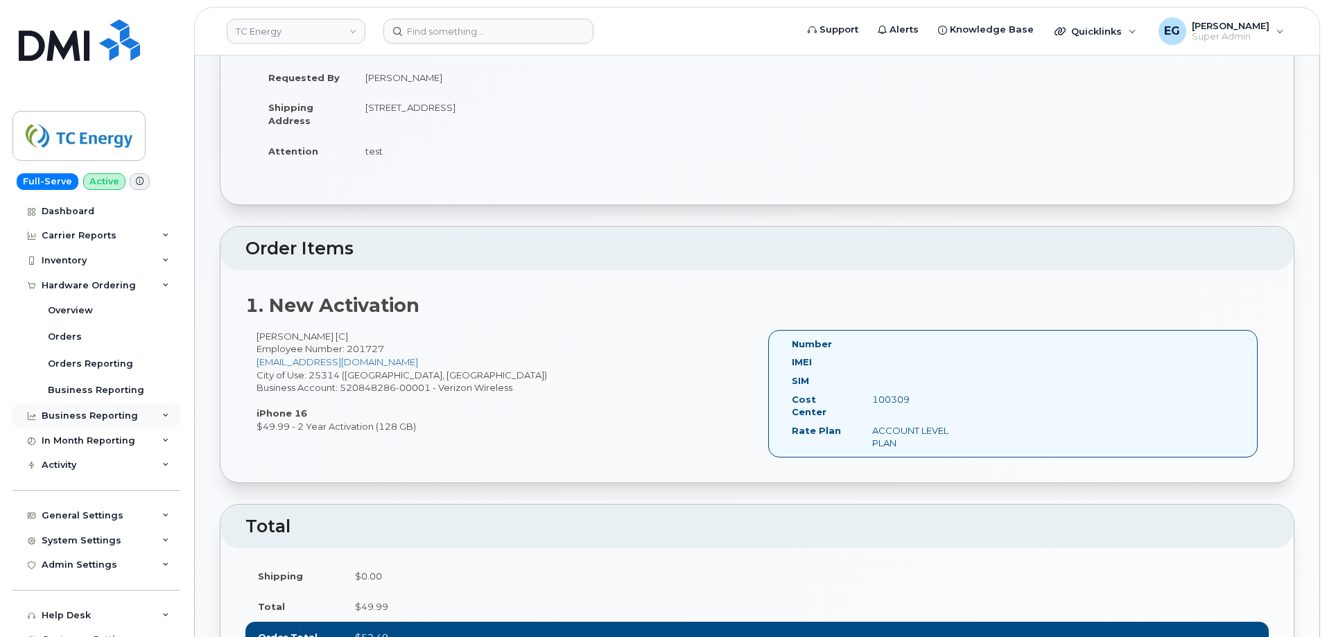
click at [109, 417] on div "Business Reporting" at bounding box center [90, 415] width 96 height 11
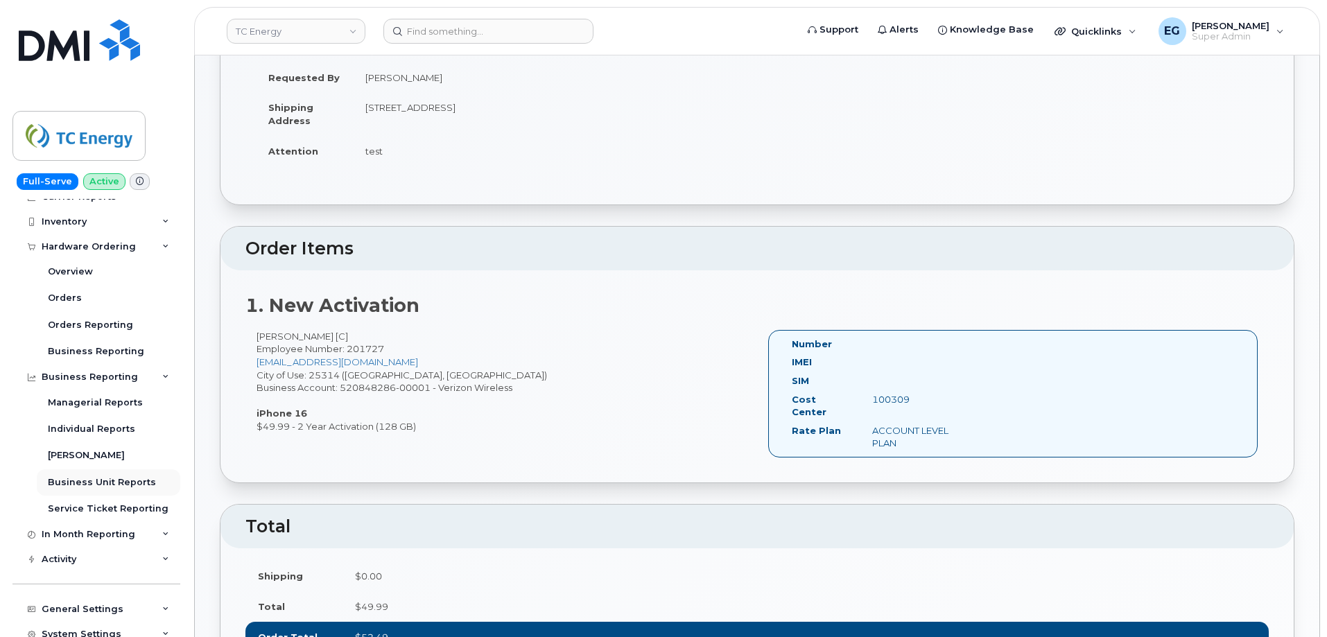
scroll to position [139, 0]
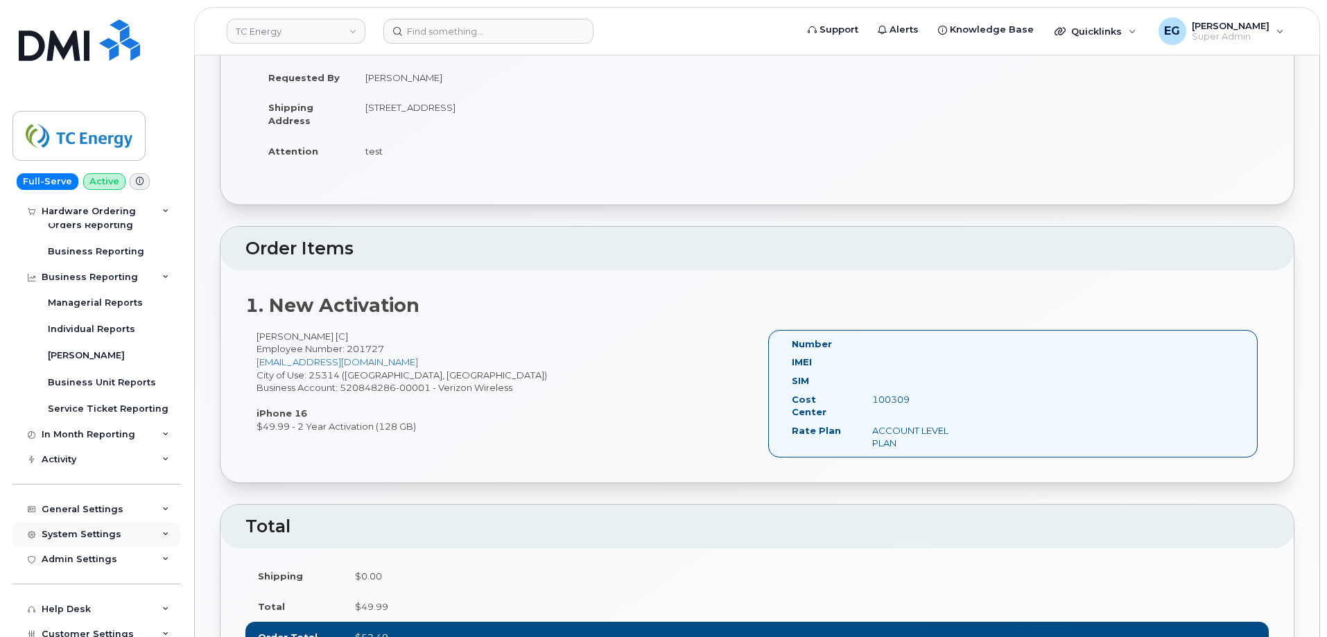
click at [101, 534] on div "System Settings" at bounding box center [82, 534] width 80 height 11
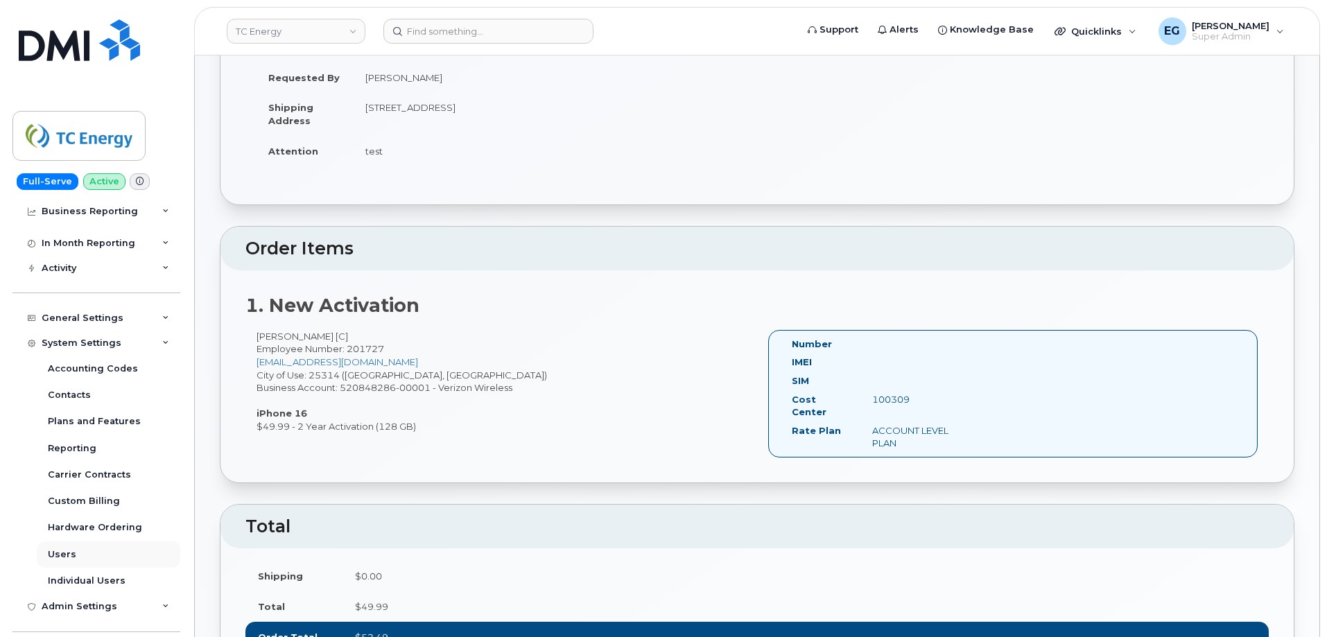
scroll to position [347, 0]
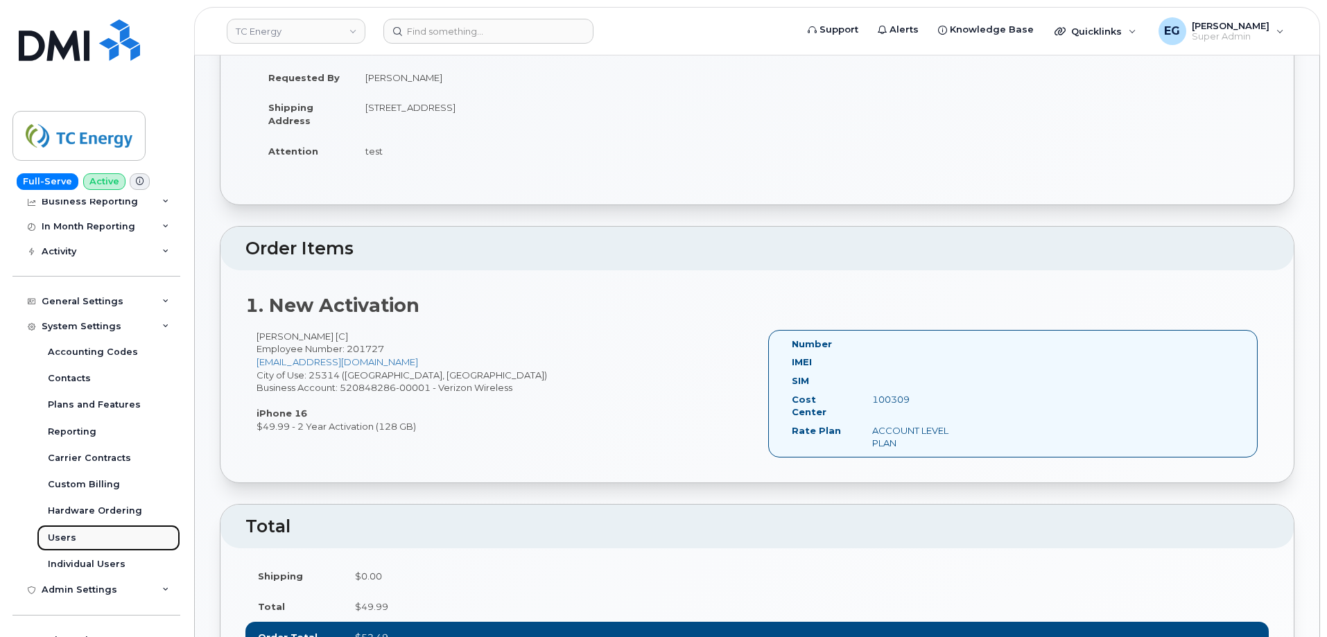
click at [58, 536] on div "Users" at bounding box center [62, 538] width 28 height 12
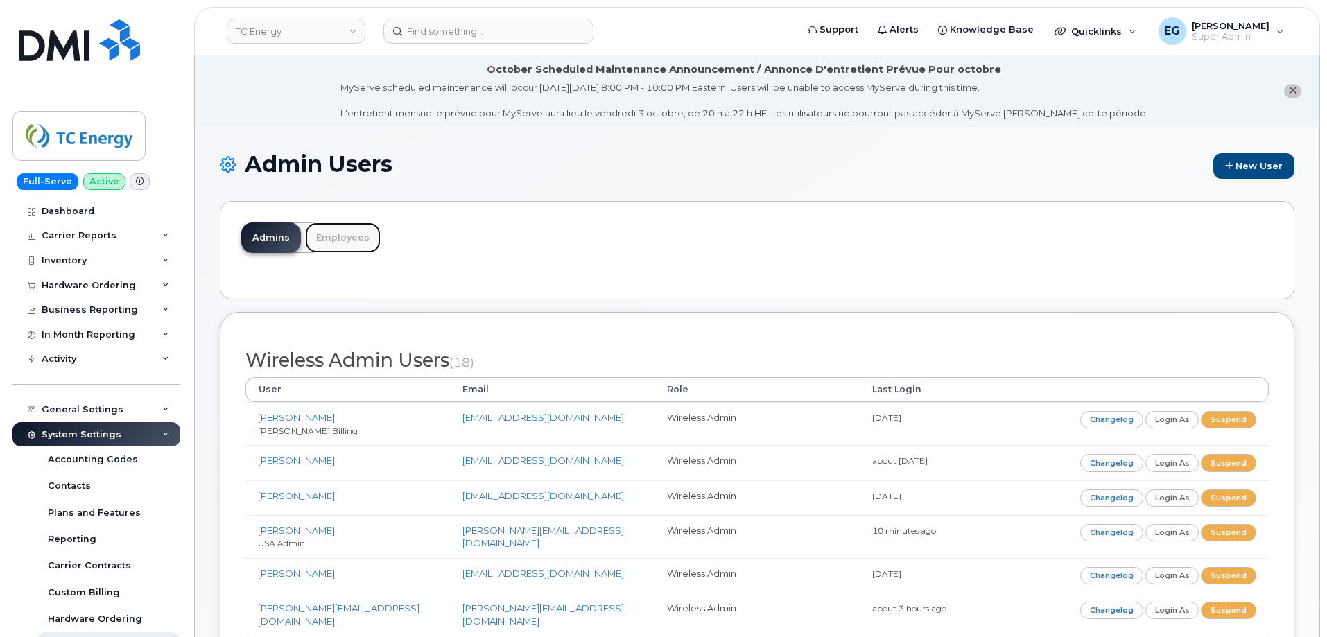
click at [340, 243] on link "Employees" at bounding box center [343, 238] width 76 height 30
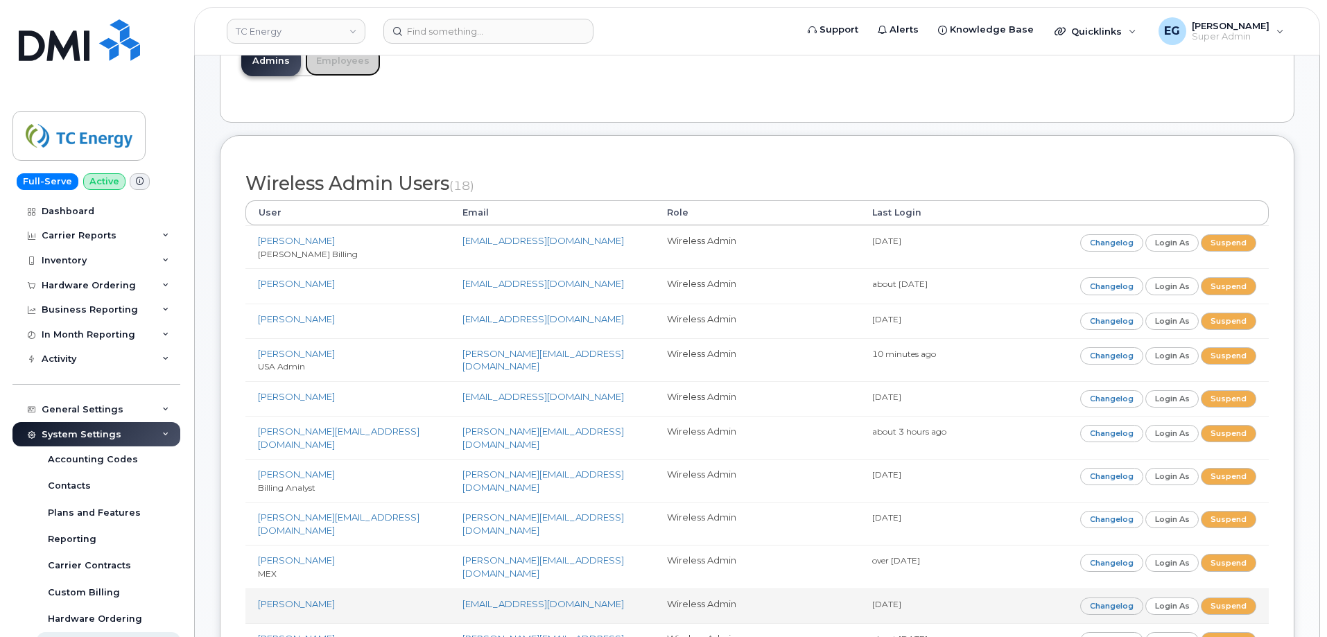
scroll to position [139, 0]
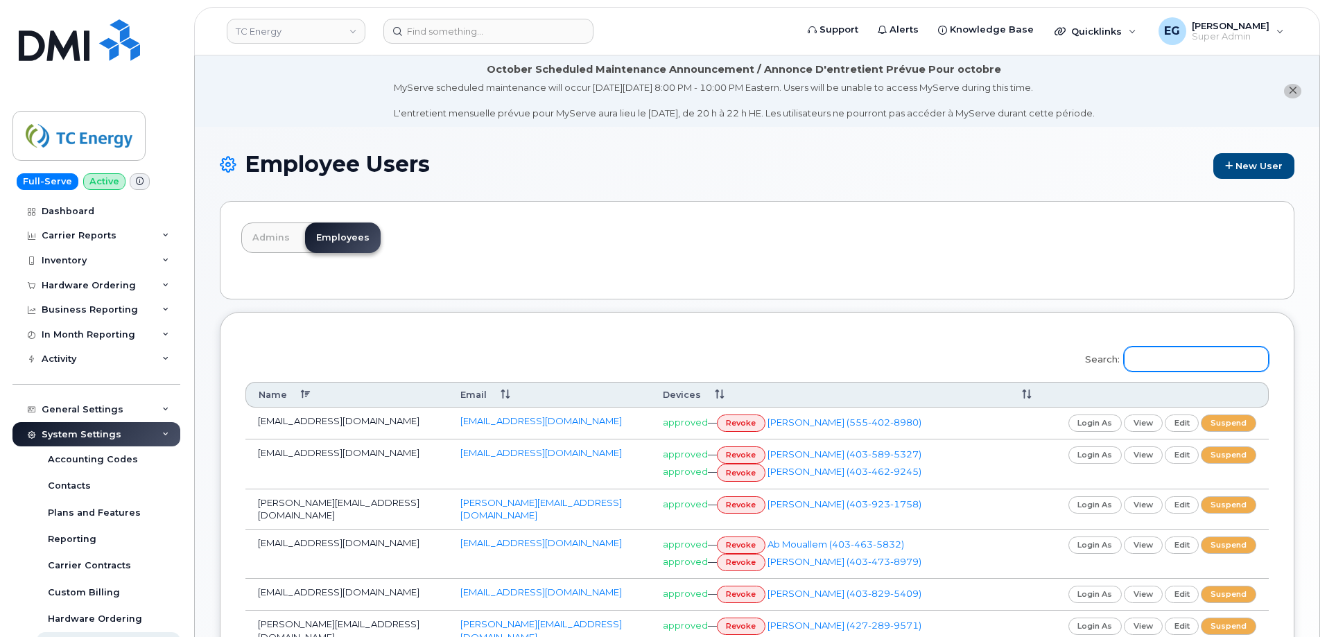
click at [1163, 358] on input "Search:" at bounding box center [1196, 359] width 145 height 25
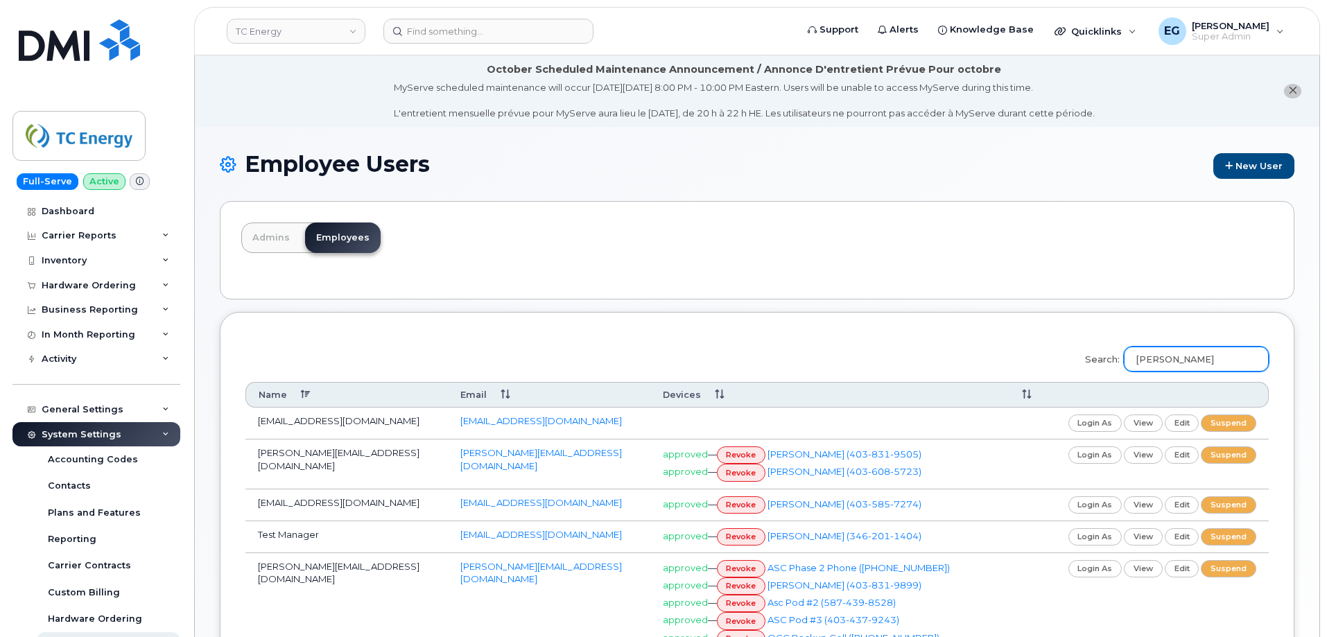
click at [1169, 360] on input "taylor" at bounding box center [1196, 359] width 145 height 25
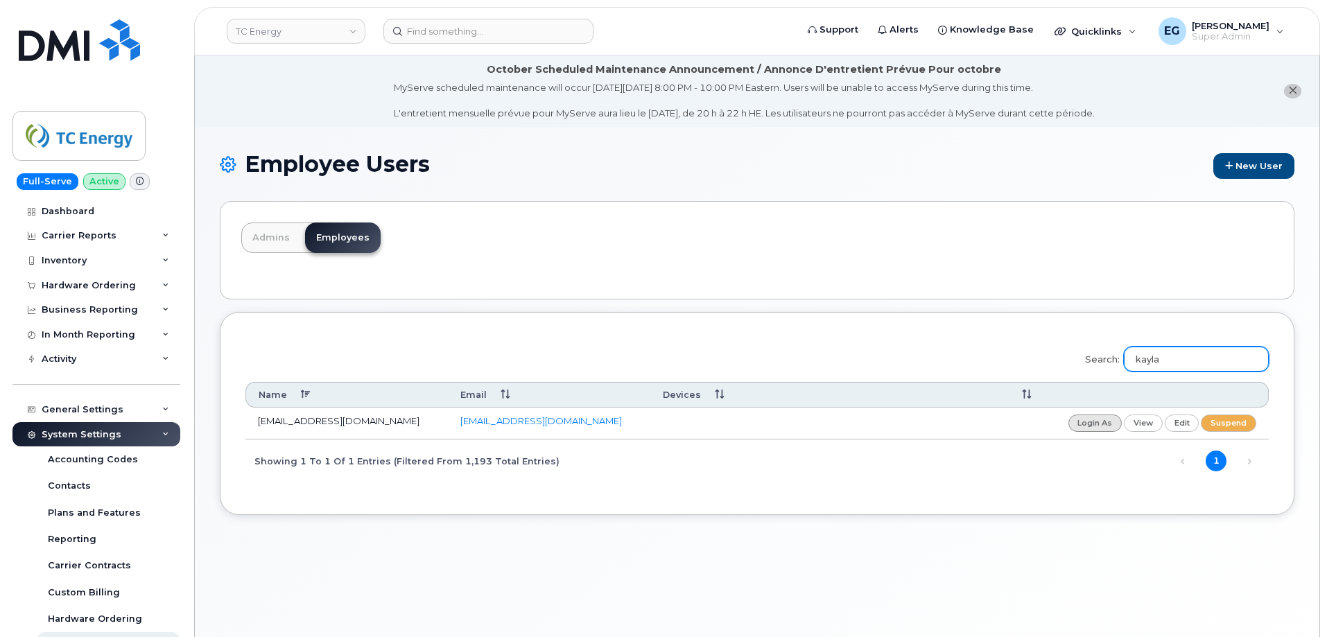
type input "kayla"
click at [1084, 422] on link "login as" at bounding box center [1095, 423] width 54 height 17
